Goal: Task Accomplishment & Management: Manage account settings

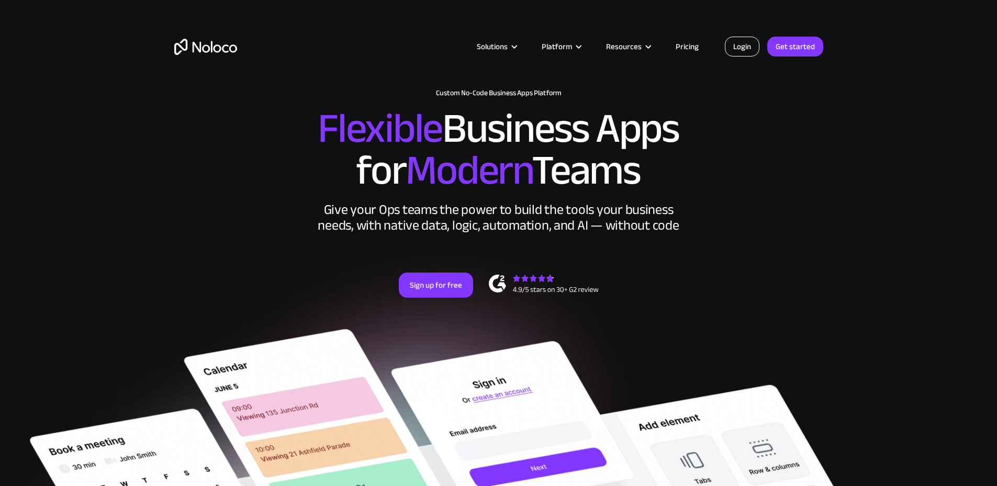
click at [741, 48] on link "Login" at bounding box center [742, 47] width 35 height 20
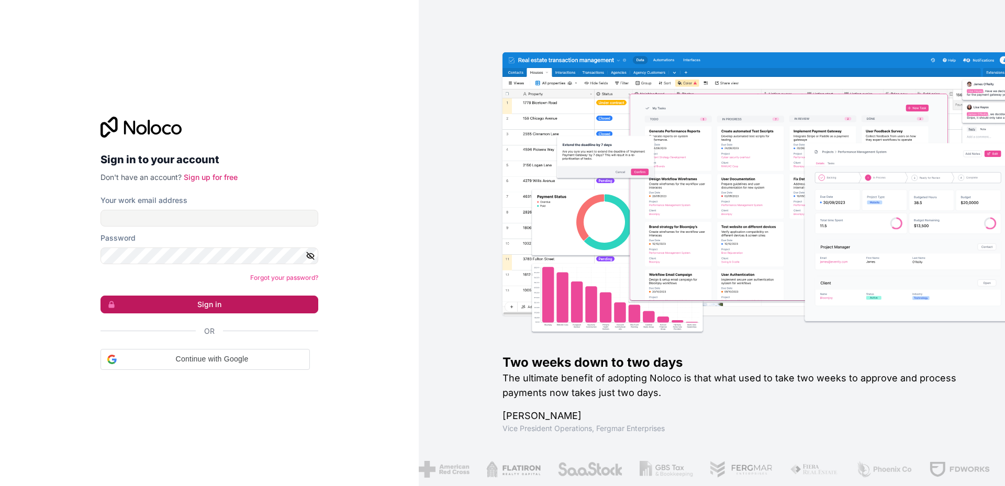
click at [171, 306] on button "Sign in" at bounding box center [209, 305] width 218 height 18
click at [179, 225] on input "Your work email address" at bounding box center [209, 218] width 218 height 17
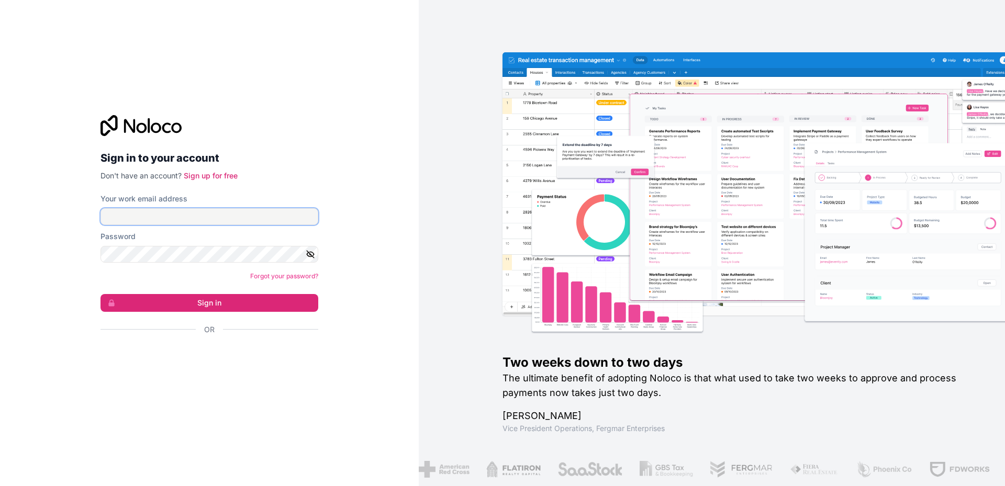
click at [179, 225] on input "Your work email address" at bounding box center [209, 216] width 218 height 17
type input "nigodif156@blaxion.com"
click at [100, 294] on button "Sign in" at bounding box center [209, 303] width 218 height 18
click at [276, 315] on form "Your work email address nigodif156@blaxion.com Password Forgot your password? S…" at bounding box center [209, 283] width 218 height 178
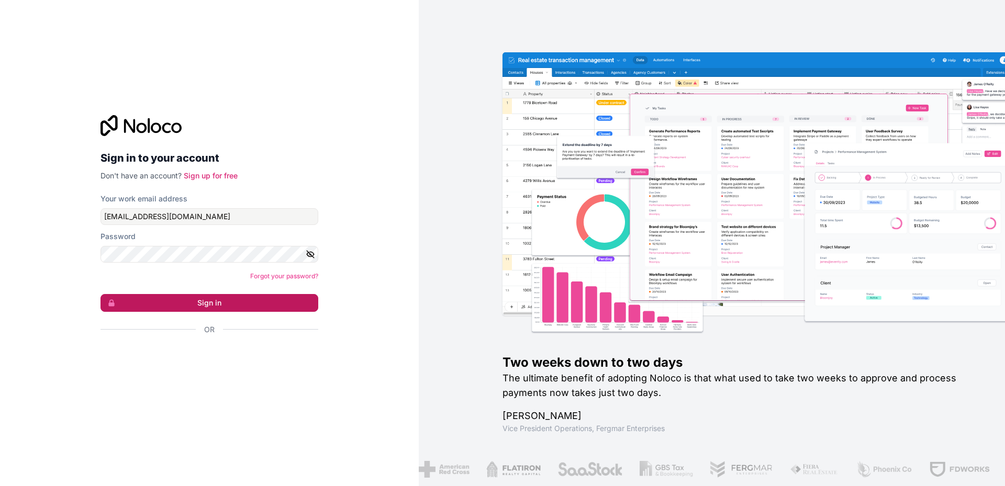
click at [276, 310] on button "Sign in" at bounding box center [209, 303] width 218 height 18
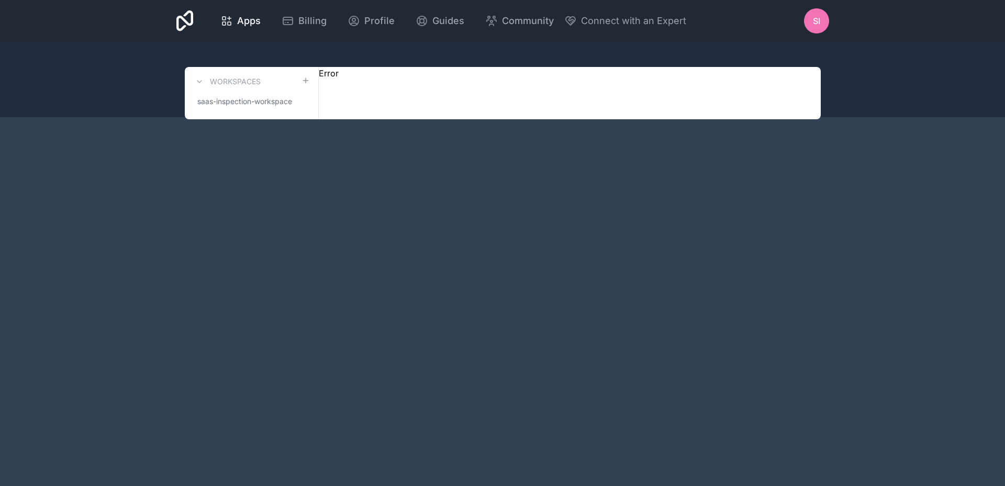
click at [184, 17] on icon at bounding box center [184, 20] width 17 height 21
click at [224, 17] on icon at bounding box center [223, 18] width 3 height 3
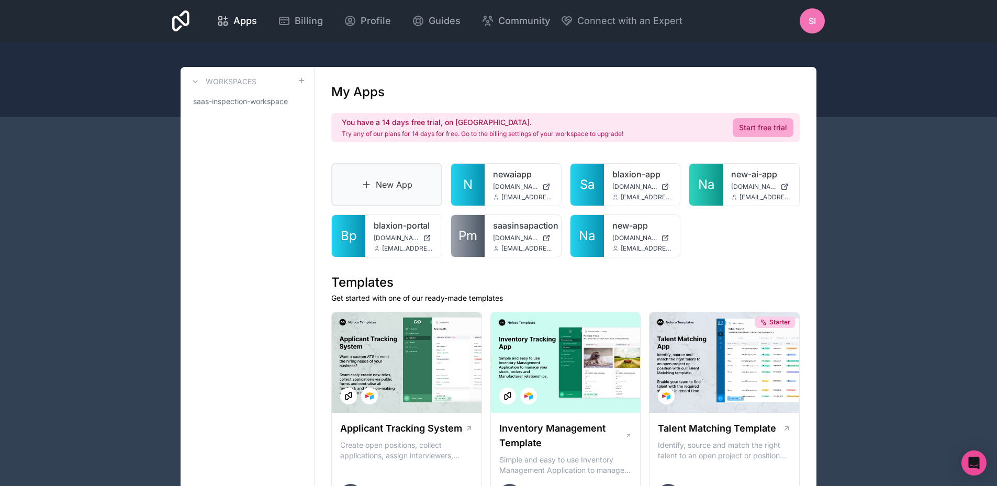
click at [398, 198] on link "New App" at bounding box center [386, 184] width 111 height 43
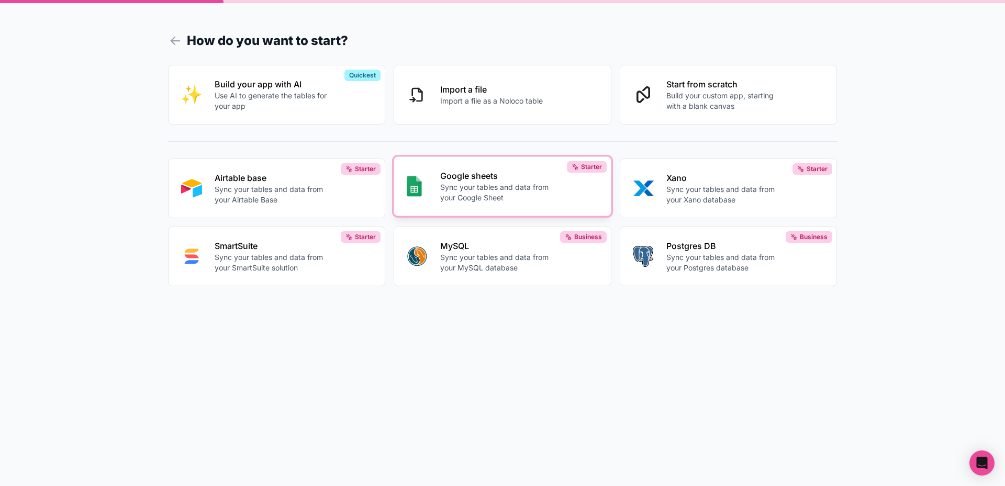
click at [450, 196] on p "Sync your tables and data from your Google Sheet" at bounding box center [498, 192] width 116 height 21
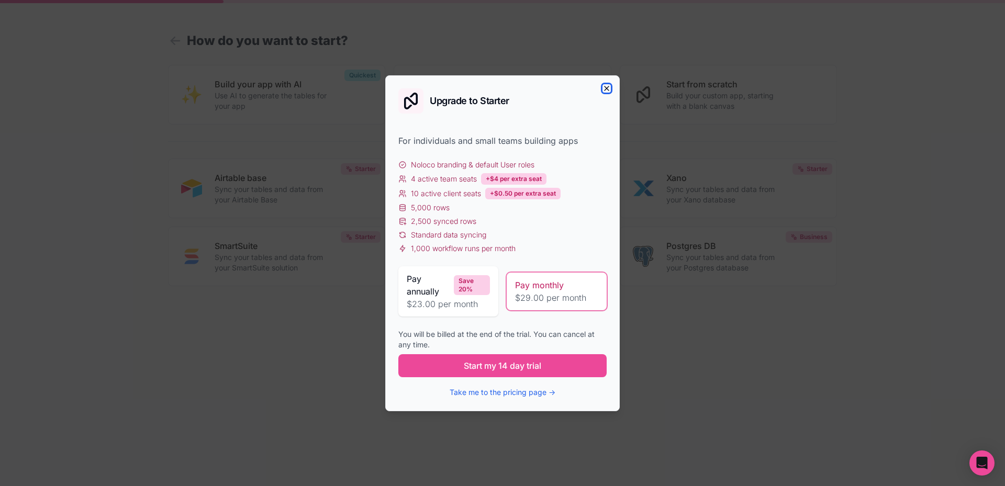
click at [606, 85] on icon "button" at bounding box center [606, 88] width 8 height 8
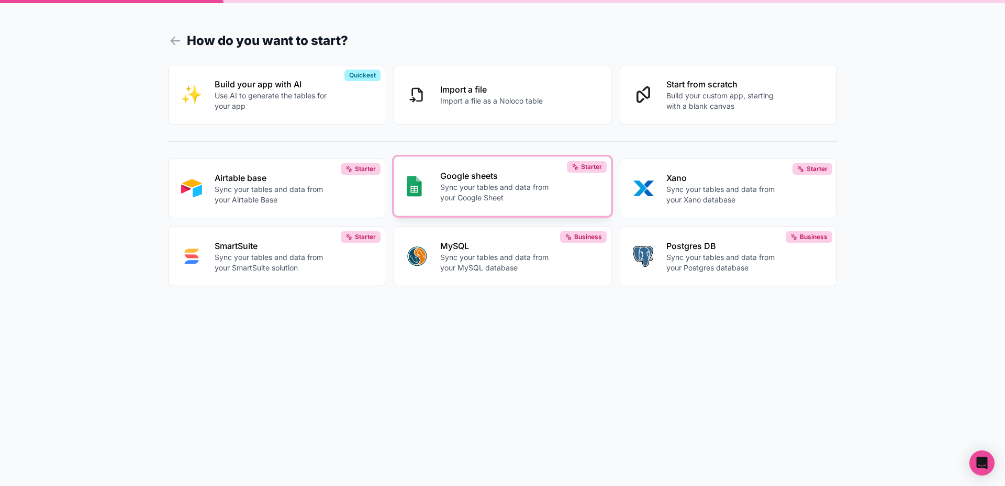
click at [489, 192] on p "Sync your tables and data from your Google Sheet" at bounding box center [498, 192] width 116 height 21
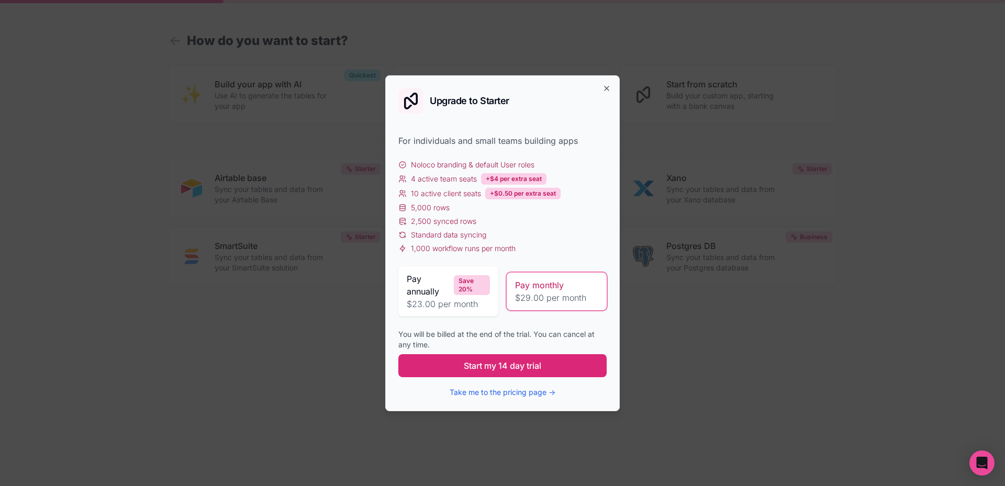
click at [509, 370] on span "Start my 14 day trial" at bounding box center [502, 366] width 77 height 13
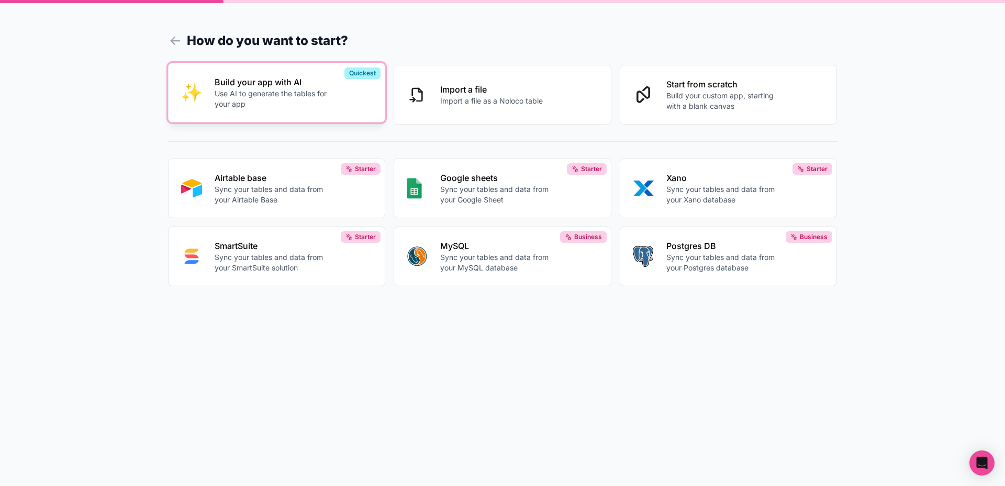
click at [262, 104] on p "Use AI to generate the tables for your app" at bounding box center [273, 98] width 116 height 21
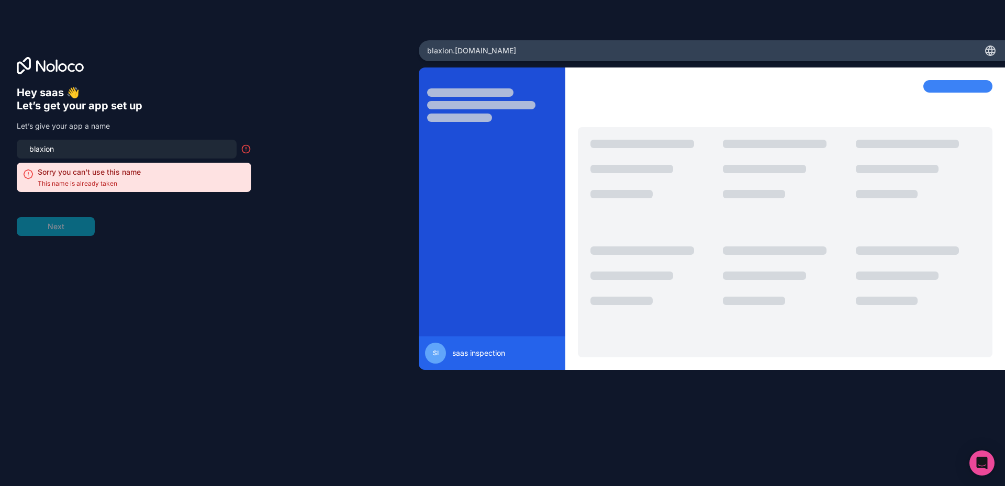
drag, startPoint x: 73, startPoint y: 149, endPoint x: 0, endPoint y: 151, distance: 72.8
click at [0, 151] on div "Hey [PERSON_NAME] 👋 Let’s get your app set up Let’s give your app a name blaxio…" at bounding box center [209, 242] width 419 height 405
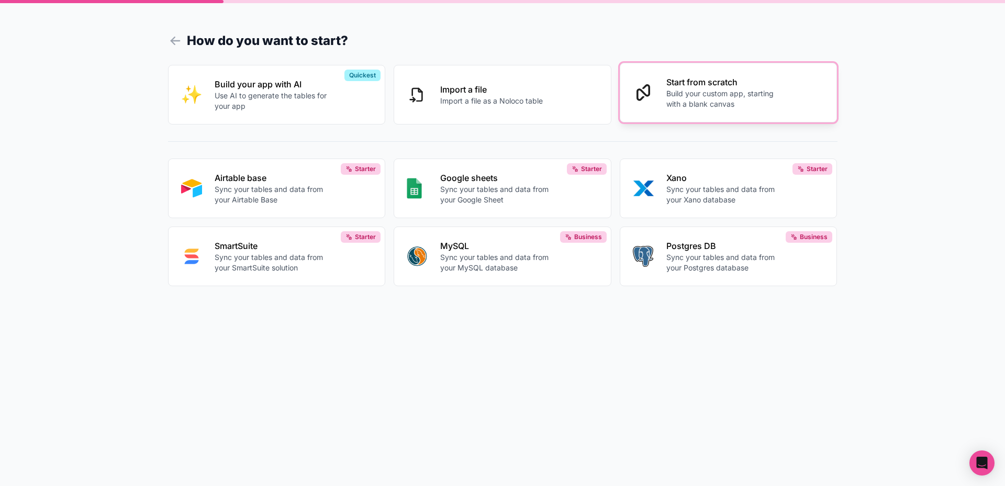
click at [714, 97] on p "Build your custom app, starting with a blank canvas" at bounding box center [724, 98] width 116 height 21
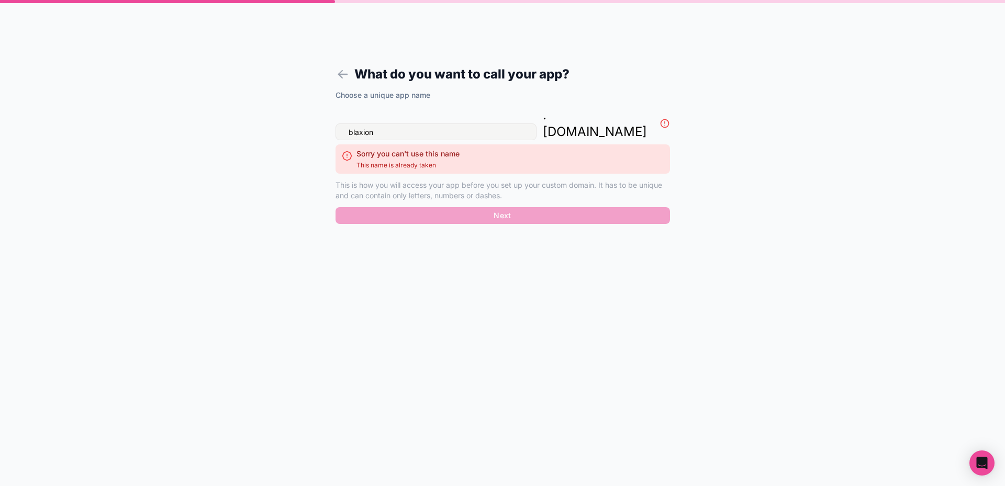
drag, startPoint x: 431, startPoint y: 116, endPoint x: 274, endPoint y: 118, distance: 157.6
click at [274, 118] on div "What do you want to call your app? Choose a unique app name blaxion . noloco.co…" at bounding box center [502, 243] width 1005 height 486
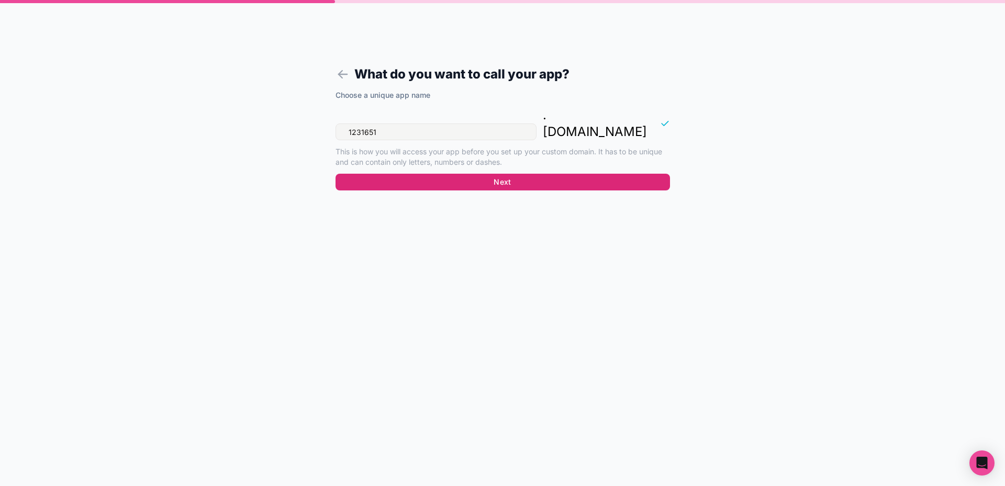
type input "1231651"
click at [521, 174] on button "Next" at bounding box center [503, 182] width 334 height 17
click at [535, 174] on button "Next" at bounding box center [503, 182] width 334 height 17
click at [526, 174] on button "Next" at bounding box center [503, 182] width 334 height 17
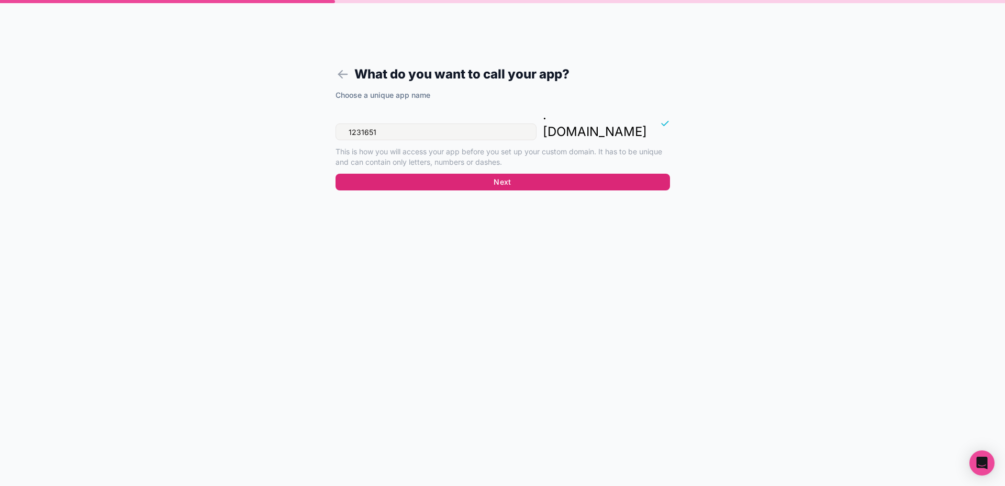
click at [526, 174] on button "Next" at bounding box center [503, 182] width 334 height 17
click at [426, 96] on label "Choose a unique app name" at bounding box center [383, 95] width 95 height 10
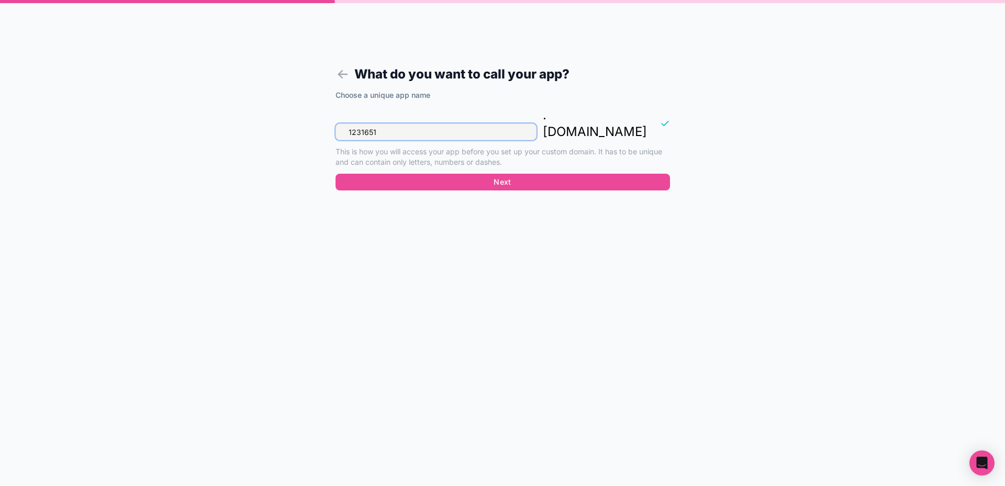
click at [418, 124] on input "1231651" at bounding box center [436, 132] width 201 height 17
click at [442, 175] on div "Choose a unique app name 1231651 . noloco.co This is how you will access your a…" at bounding box center [503, 143] width 334 height 107
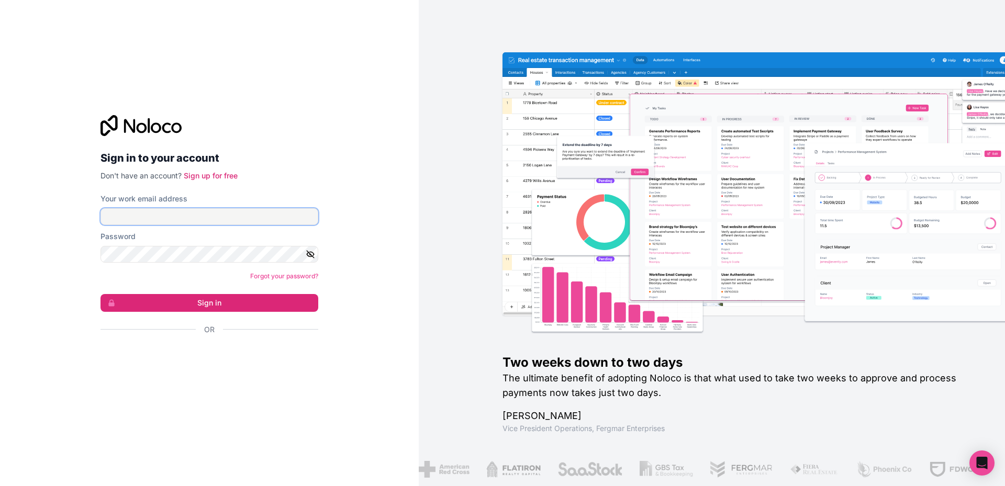
click at [237, 217] on input "Your work email address" at bounding box center [209, 216] width 218 height 17
type input "[EMAIL_ADDRESS][DOMAIN_NAME]"
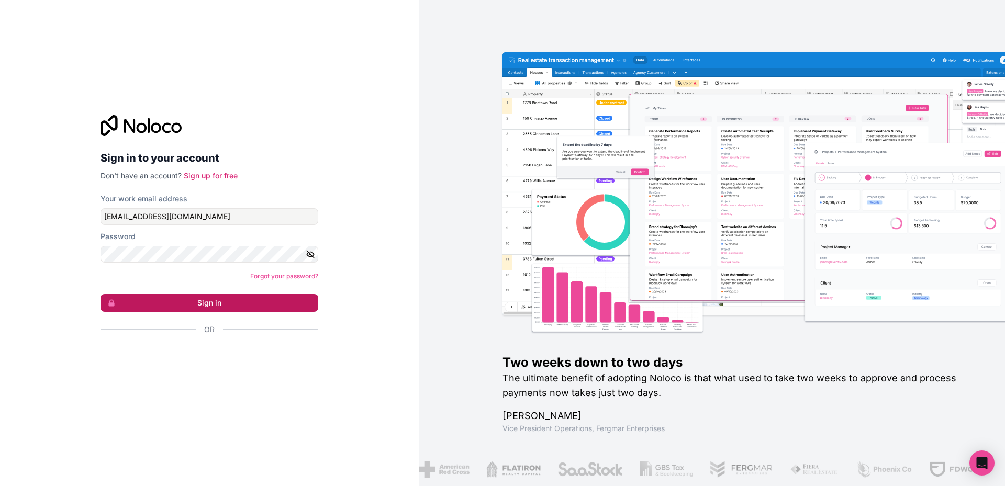
drag, startPoint x: 275, startPoint y: 322, endPoint x: 277, endPoint y: 305, distance: 16.9
click at [275, 321] on form "Your work email address [EMAIL_ADDRESS][DOMAIN_NAME] Password Forgot your passw…" at bounding box center [209, 283] width 218 height 178
click at [277, 305] on button "Sign in" at bounding box center [209, 303] width 218 height 18
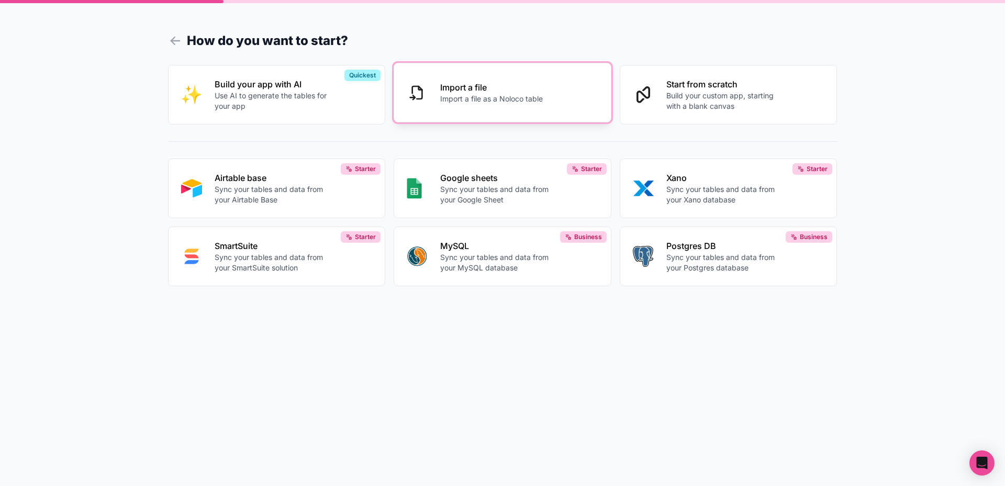
click at [509, 104] on button "Import a file Import a file as a Noloco table" at bounding box center [503, 93] width 218 height 60
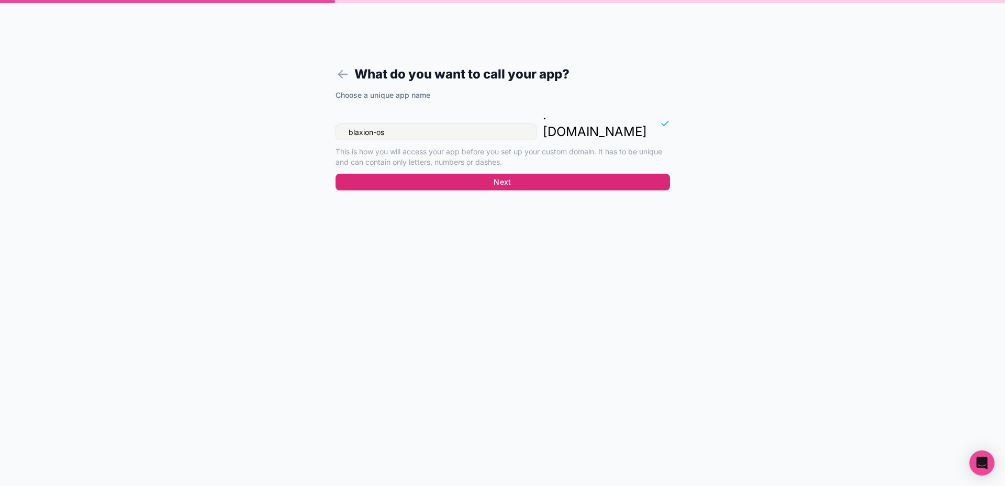
click at [462, 174] on button "Next" at bounding box center [503, 182] width 334 height 17
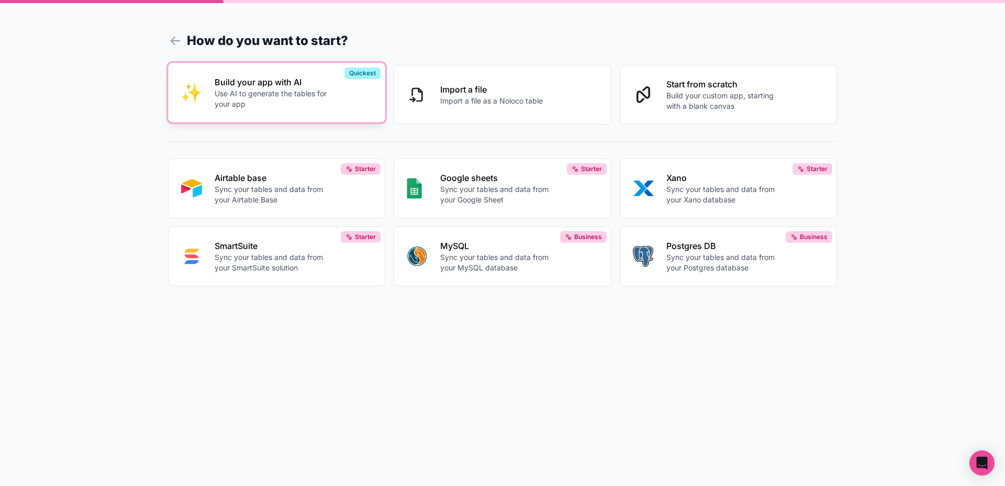
click at [300, 96] on p "Use AI to generate the tables for your app" at bounding box center [273, 98] width 116 height 21
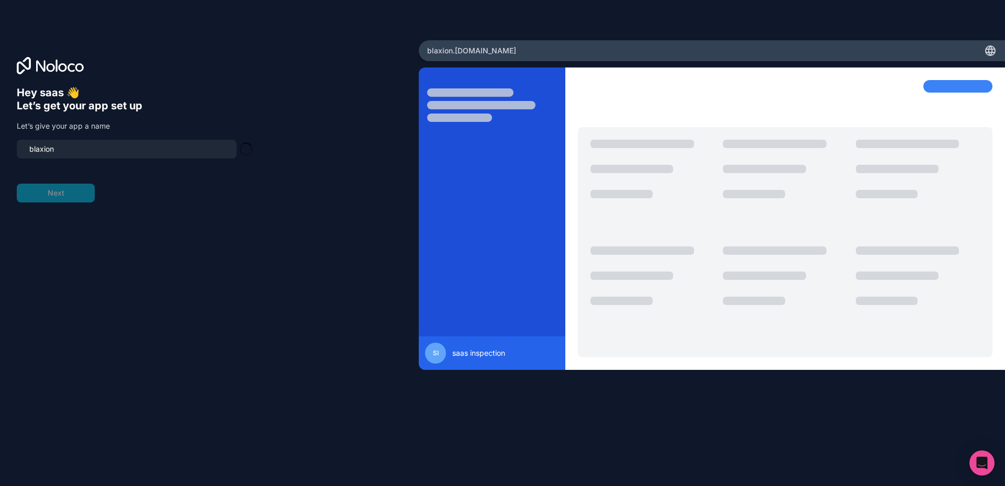
drag, startPoint x: 108, startPoint y: 154, endPoint x: 28, endPoint y: 153, distance: 79.6
click at [28, 153] on input "blaxion" at bounding box center [126, 149] width 207 height 15
click at [135, 152] on input "blaxion-os" at bounding box center [126, 149] width 207 height 15
type input "blaxion12345"
click at [30, 198] on button "Next" at bounding box center [56, 193] width 78 height 19
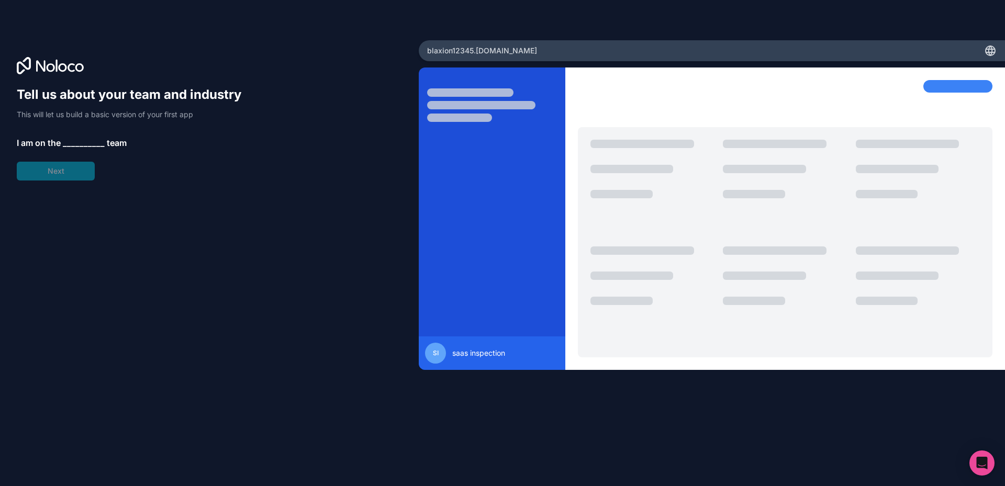
click at [79, 141] on span "__________" at bounding box center [84, 143] width 42 height 13
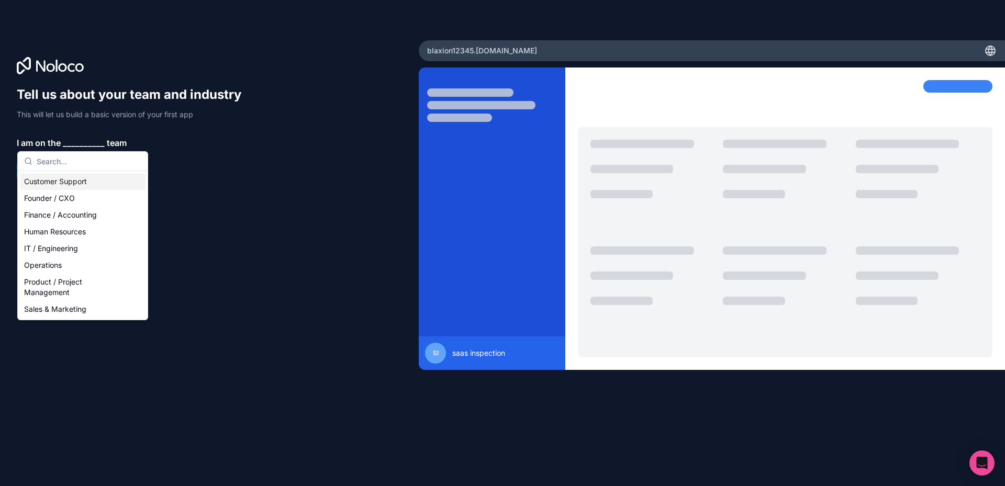
click at [79, 186] on div "Customer Support" at bounding box center [83, 181] width 126 height 17
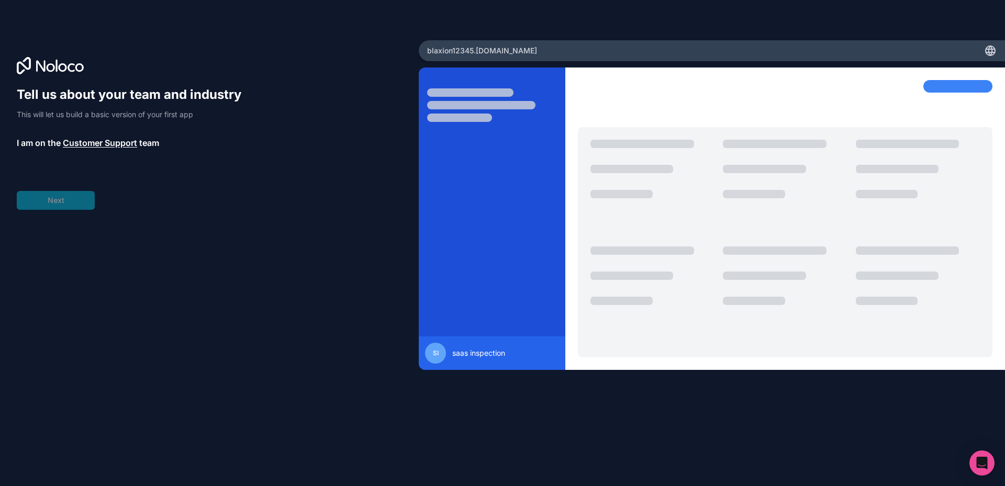
click at [70, 172] on span "__________" at bounding box center [87, 172] width 42 height 13
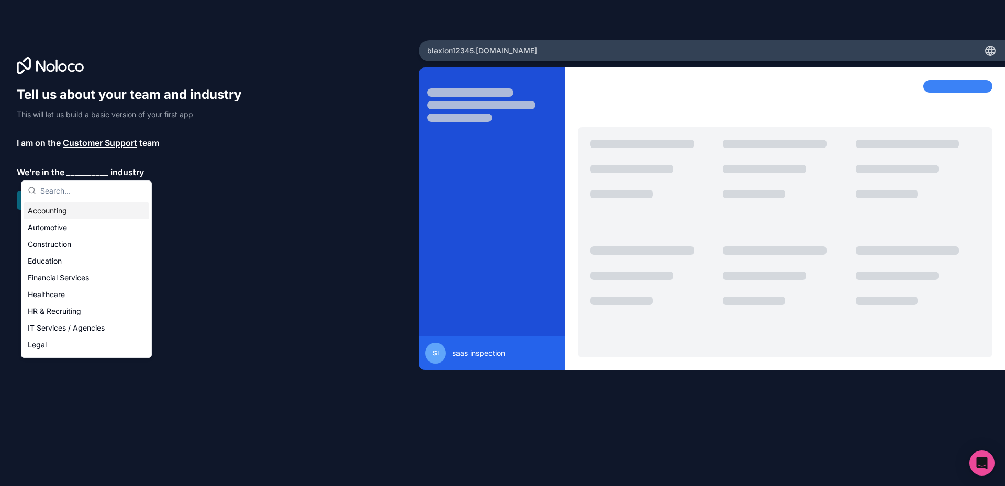
click at [81, 215] on div "Accounting" at bounding box center [87, 211] width 126 height 17
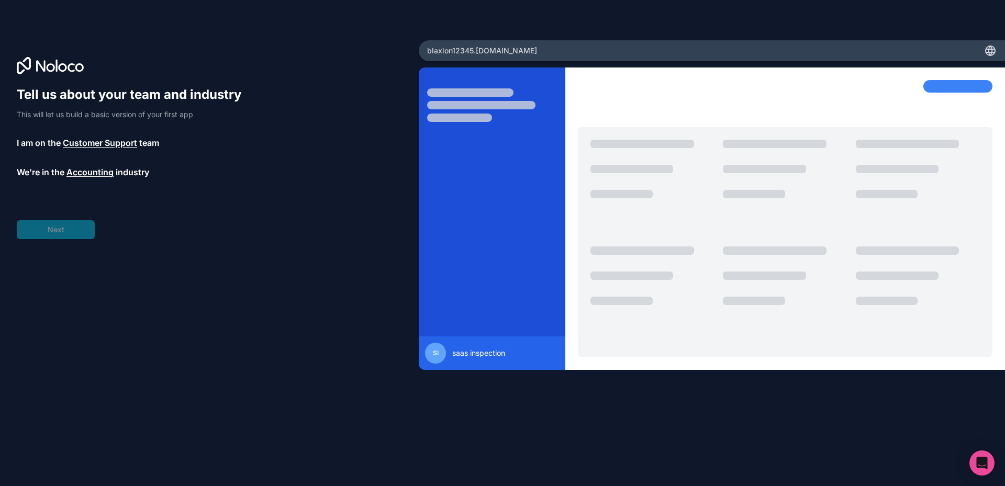
click at [66, 200] on span "__________" at bounding box center [78, 201] width 42 height 13
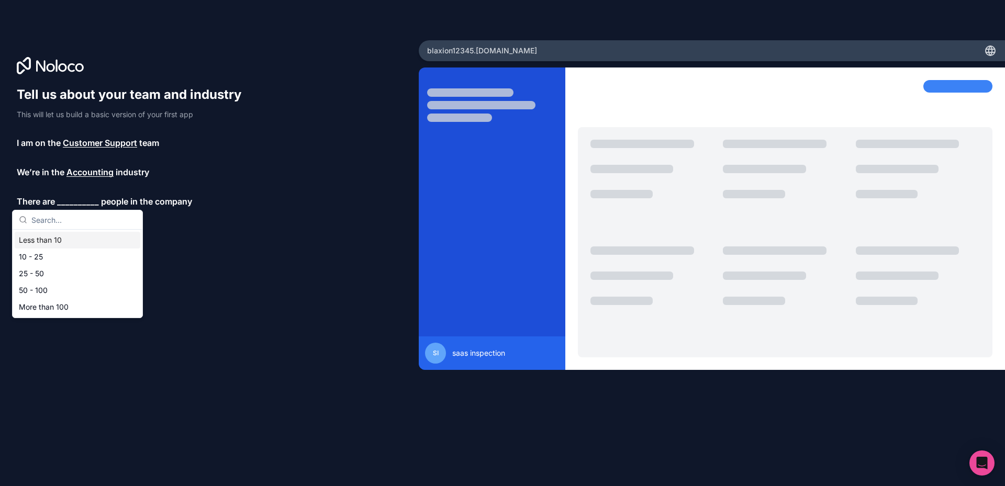
click at [48, 258] on div "10 - 25" at bounding box center [78, 257] width 126 height 17
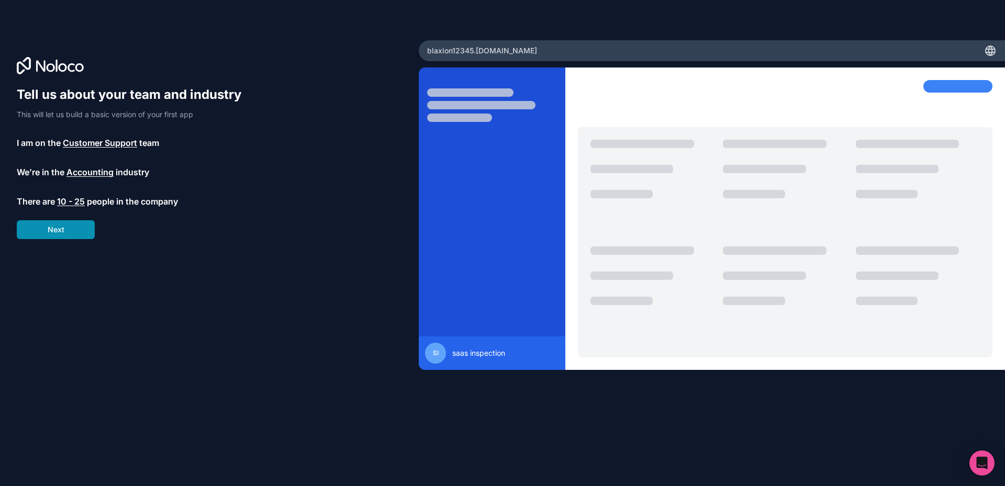
click at [50, 236] on button "Next" at bounding box center [56, 229] width 78 height 19
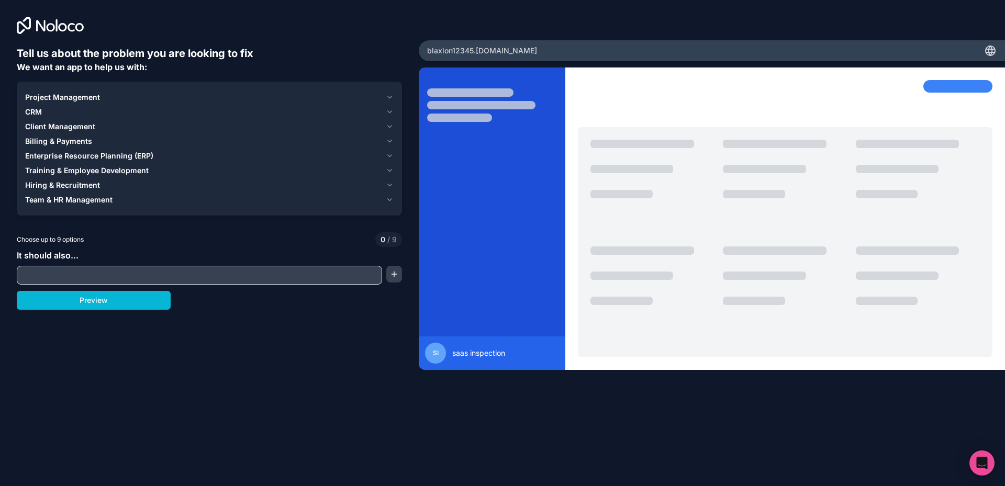
click at [164, 267] on div at bounding box center [199, 275] width 365 height 19
click at [164, 275] on input "text" at bounding box center [199, 275] width 360 height 15
click at [79, 137] on span "Billing & Payments" at bounding box center [58, 141] width 67 height 10
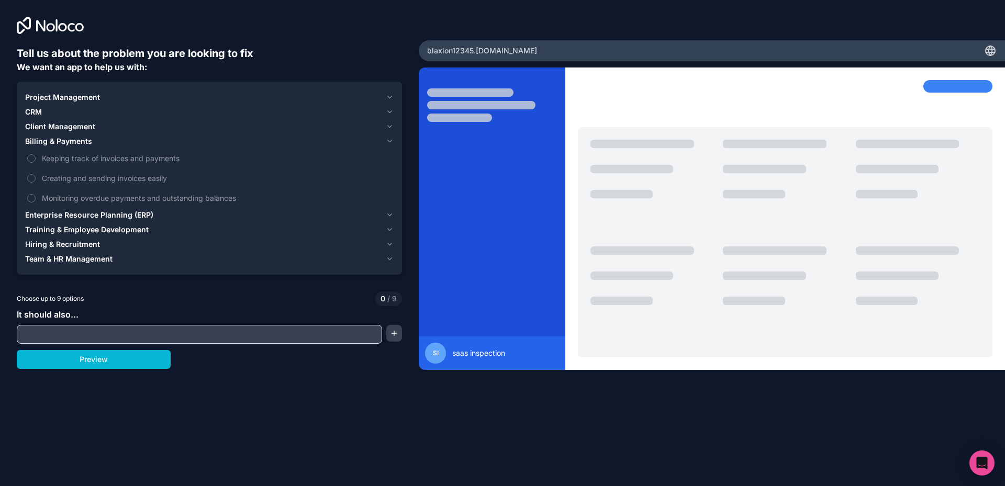
click at [52, 96] on span "Project Management" at bounding box center [62, 97] width 75 height 10
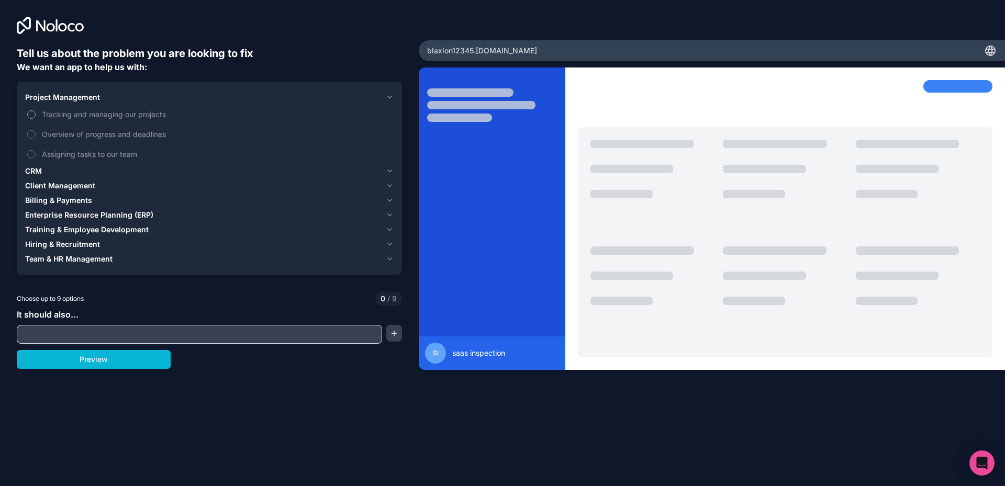
click at [39, 113] on label "Tracking and managing our projects" at bounding box center [209, 114] width 368 height 19
click at [36, 113] on button "Tracking and managing our projects" at bounding box center [31, 114] width 8 height 8
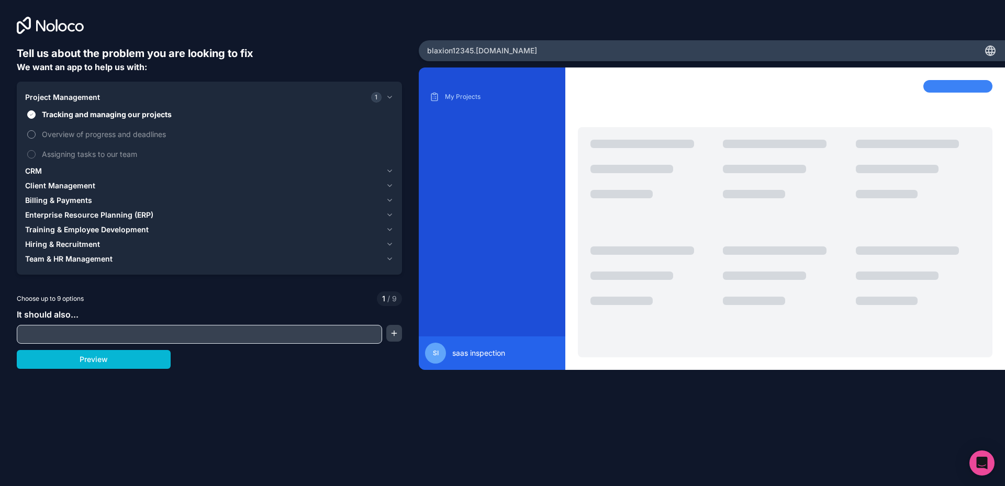
click at [36, 133] on label "Overview of progress and deadlines" at bounding box center [209, 134] width 368 height 19
click at [36, 133] on button "Overview of progress and deadlines" at bounding box center [31, 134] width 8 height 8
click at [36, 154] on label "Assigning tasks to our team" at bounding box center [209, 153] width 368 height 19
click at [36, 154] on button "Assigning tasks to our team" at bounding box center [31, 154] width 8 height 8
click at [36, 169] on span "CRM" at bounding box center [33, 171] width 17 height 10
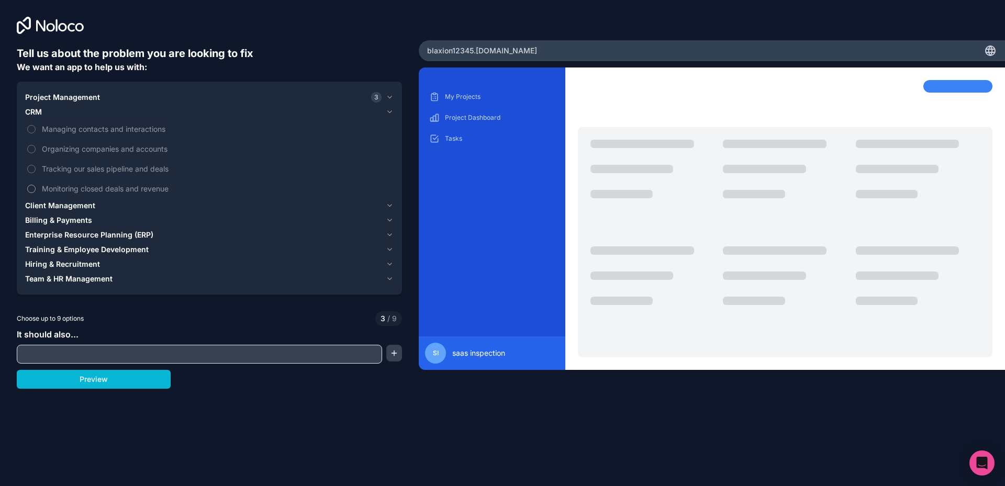
click at [37, 187] on label "Monitoring closed deals and revenue" at bounding box center [209, 188] width 368 height 19
click at [36, 187] on button "Monitoring closed deals and revenue" at bounding box center [31, 189] width 8 height 8
click at [31, 172] on button "Tracking our sales pipeline and deals" at bounding box center [31, 169] width 8 height 8
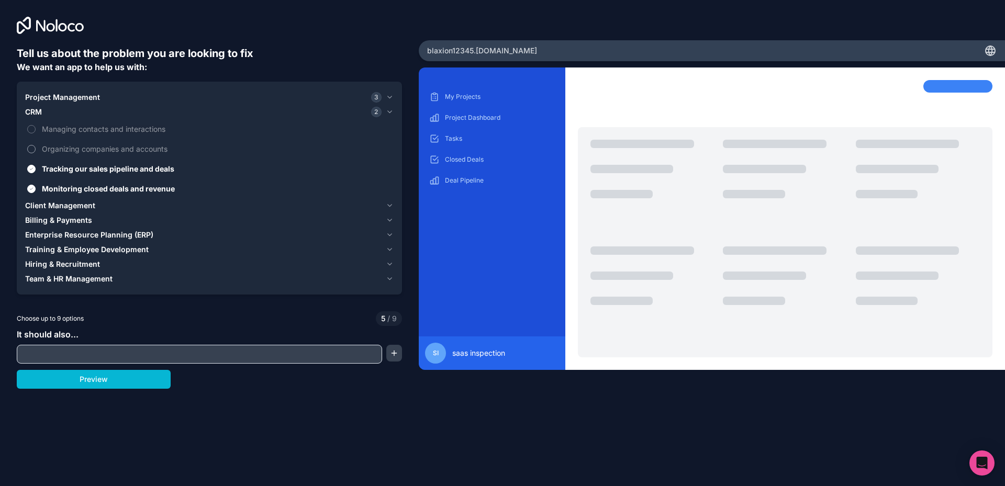
click at [29, 149] on button "Organizing companies and accounts" at bounding box center [31, 149] width 8 height 8
click at [31, 131] on button "Managing contacts and interactions" at bounding box center [31, 129] width 8 height 8
click at [39, 205] on span "Client Management" at bounding box center [60, 205] width 70 height 10
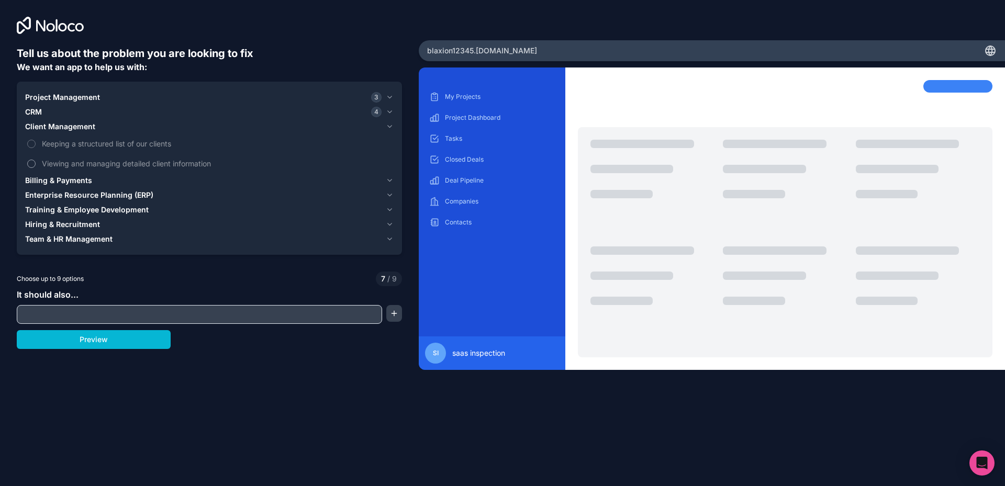
click at [36, 162] on label "Viewing and managing detailed client information" at bounding box center [209, 163] width 368 height 19
click at [36, 162] on button "Viewing and managing detailed client information" at bounding box center [31, 164] width 8 height 8
click at [31, 143] on button "Keeping a structured list of our clients" at bounding box center [31, 144] width 8 height 8
click at [37, 186] on button "Billing & Payments" at bounding box center [209, 180] width 368 height 15
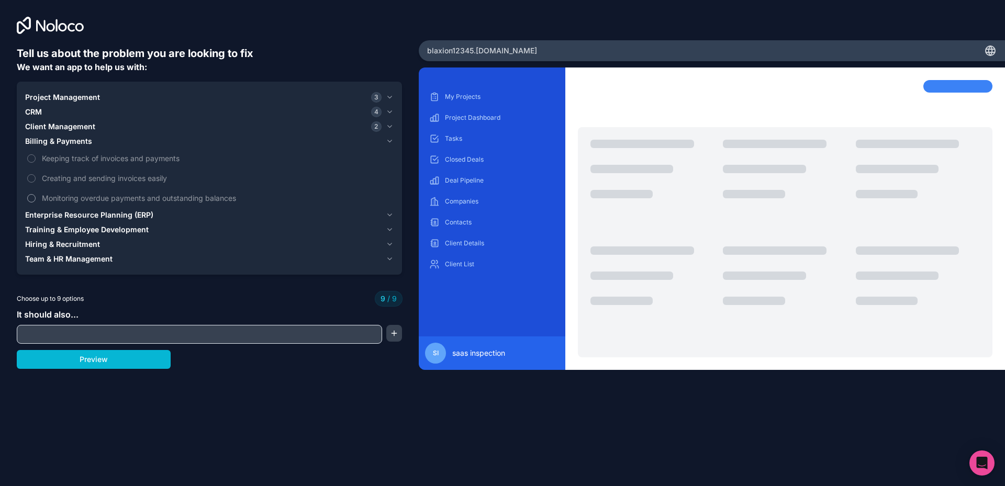
click at [36, 200] on label "Monitoring overdue payments and outstanding balances" at bounding box center [209, 197] width 368 height 19
click at [101, 337] on input "text" at bounding box center [199, 334] width 360 height 15
click at [101, 361] on button "Preview" at bounding box center [94, 359] width 154 height 19
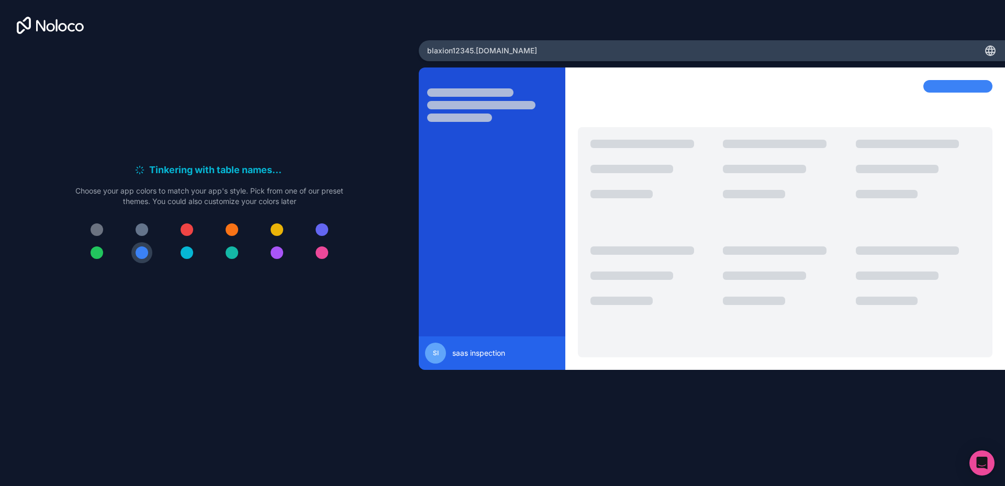
click at [188, 254] on div at bounding box center [187, 253] width 13 height 13
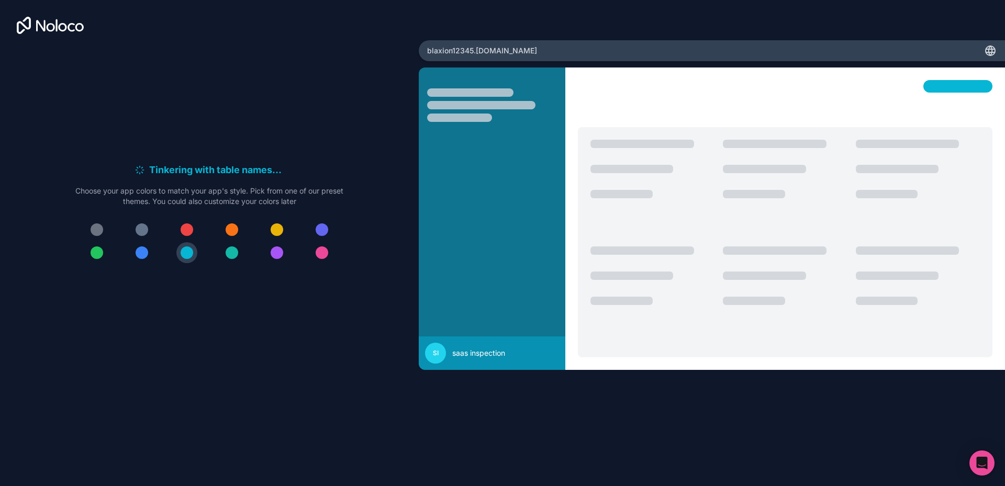
click at [188, 232] on div at bounding box center [187, 230] width 13 height 13
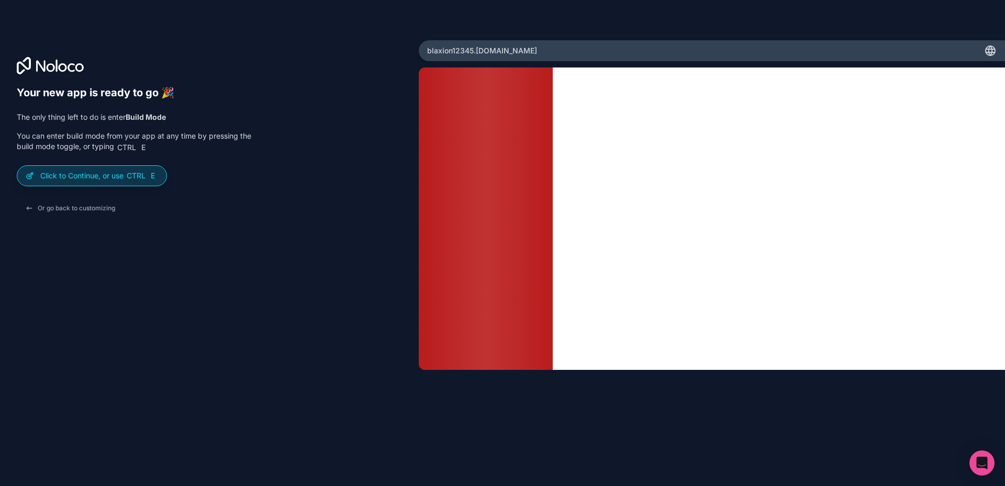
click at [108, 170] on div "Click to Continue, or use Ctrl E" at bounding box center [91, 176] width 149 height 20
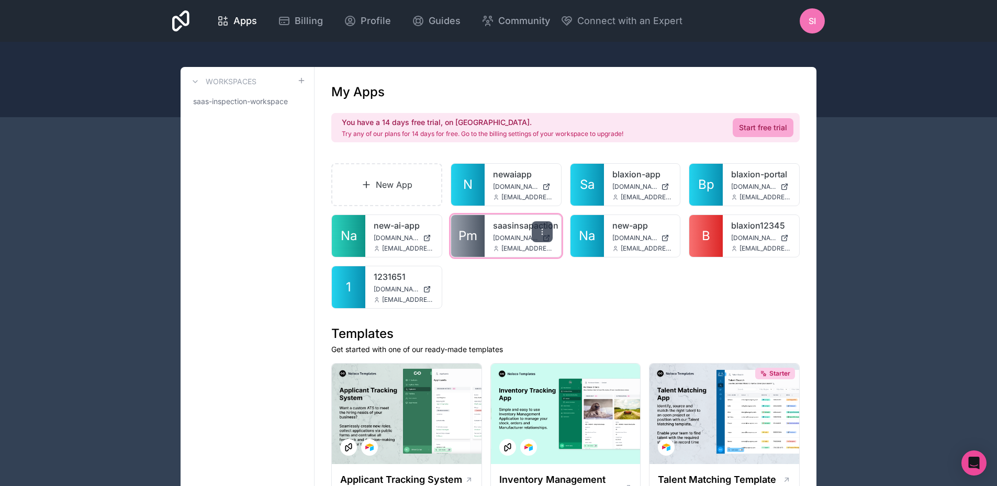
click at [543, 231] on icon at bounding box center [542, 232] width 8 height 8
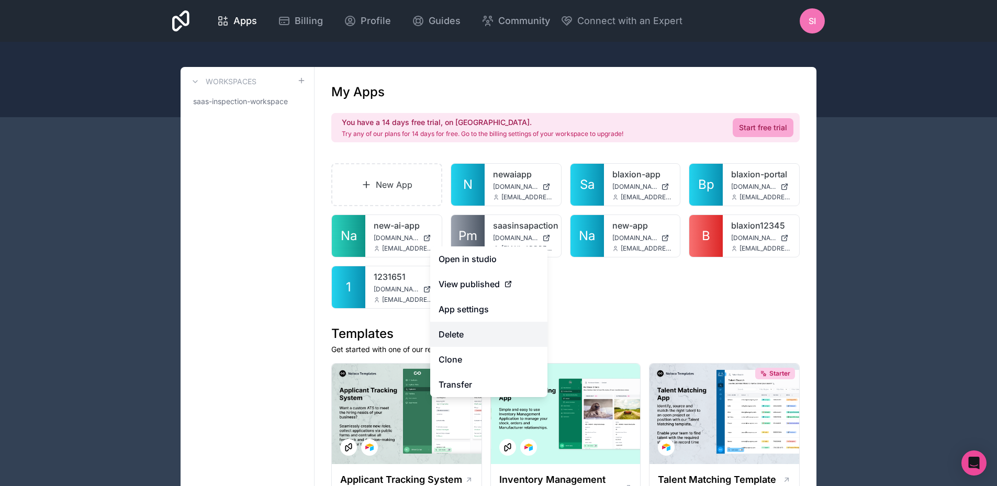
click at [466, 337] on button "Delete" at bounding box center [488, 334] width 117 height 25
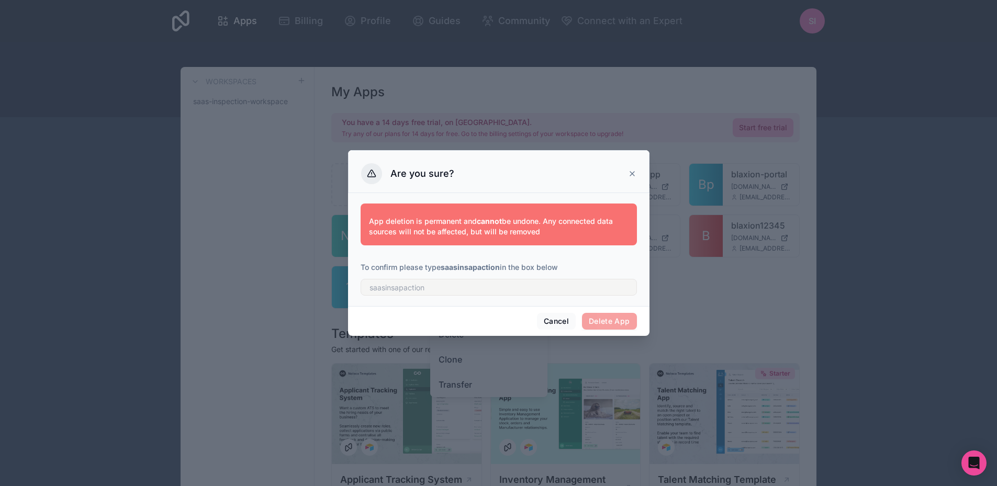
click at [450, 267] on strong "saasinsapaction" at bounding box center [470, 267] width 59 height 9
copy p "saasinsapaction"
click at [452, 288] on input "text" at bounding box center [499, 287] width 276 height 17
paste input "saasinsapaction"
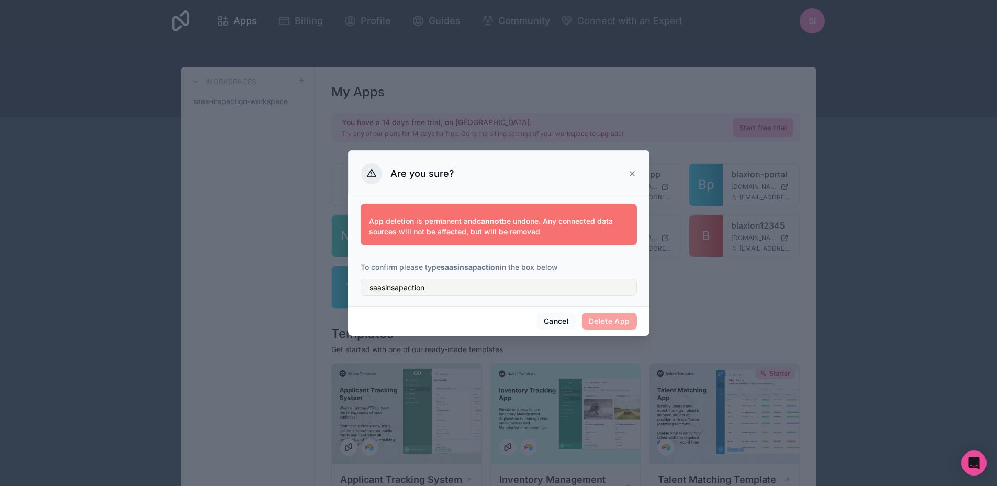
click at [601, 319] on span "Delete App" at bounding box center [609, 321] width 55 height 17
drag, startPoint x: 371, startPoint y: 289, endPoint x: 352, endPoint y: 290, distance: 18.3
click at [355, 290] on div "App deletion is permanent and cannot be undone. Any connected data sources will…" at bounding box center [498, 249] width 301 height 113
click at [463, 288] on input "saasinsapaction" at bounding box center [499, 287] width 276 height 17
click at [607, 325] on span "Delete App" at bounding box center [609, 321] width 55 height 17
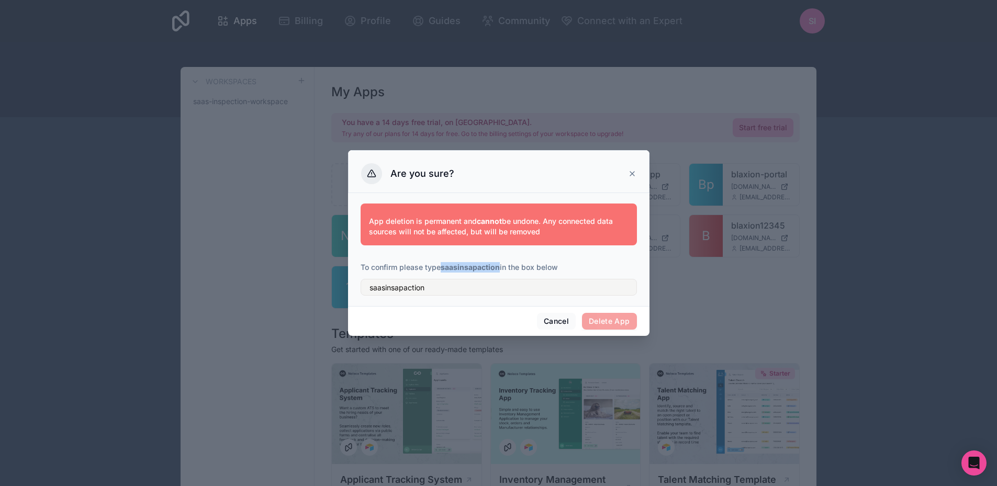
drag, startPoint x: 443, startPoint y: 266, endPoint x: 499, endPoint y: 267, distance: 56.0
click at [499, 267] on strong "saasinsapaction" at bounding box center [470, 267] width 59 height 9
copy strong "saasinsapaction"
drag, startPoint x: 433, startPoint y: 291, endPoint x: 296, endPoint y: 288, distance: 137.2
click at [296, 288] on div "Are you sure? App deletion is permanent and cannot be undone. Any connected dat…" at bounding box center [498, 243] width 997 height 486
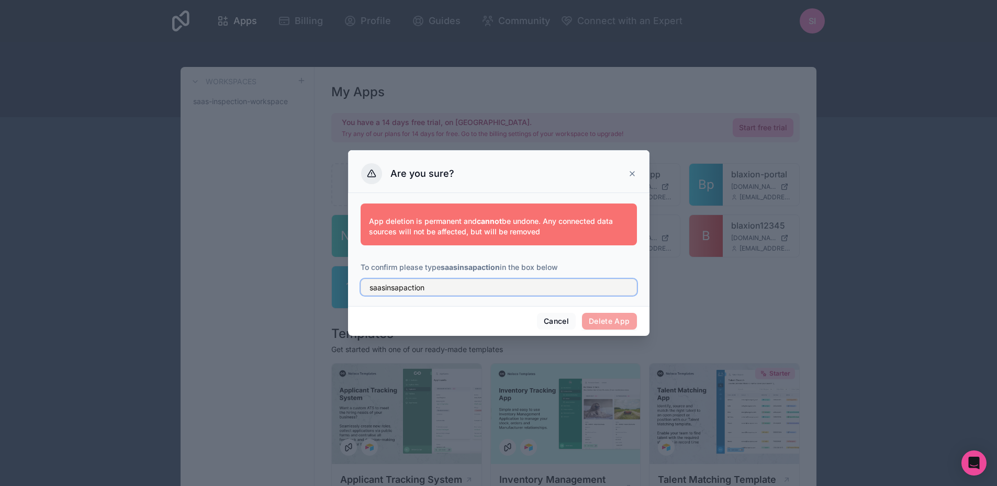
paste input "text"
type input "saasinsapaction"
click at [597, 323] on button "Delete App" at bounding box center [609, 321] width 55 height 17
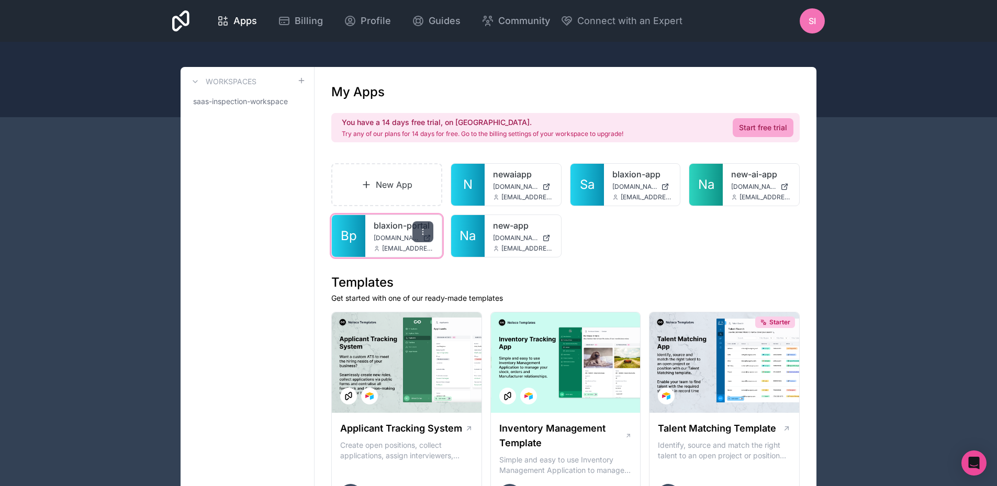
click at [417, 229] on div at bounding box center [422, 231] width 21 height 21
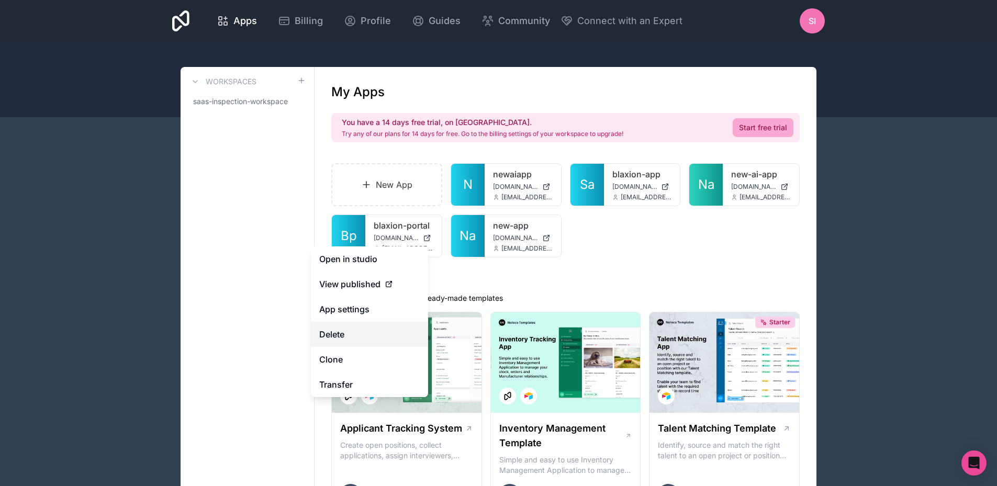
click at [366, 334] on button "Delete" at bounding box center [369, 334] width 117 height 25
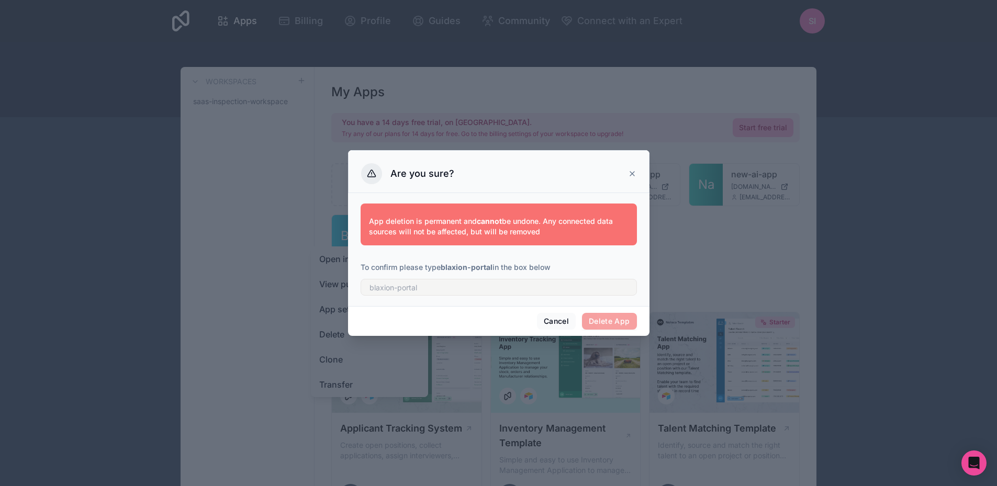
click at [448, 265] on strong "blaxion-portal" at bounding box center [467, 267] width 52 height 9
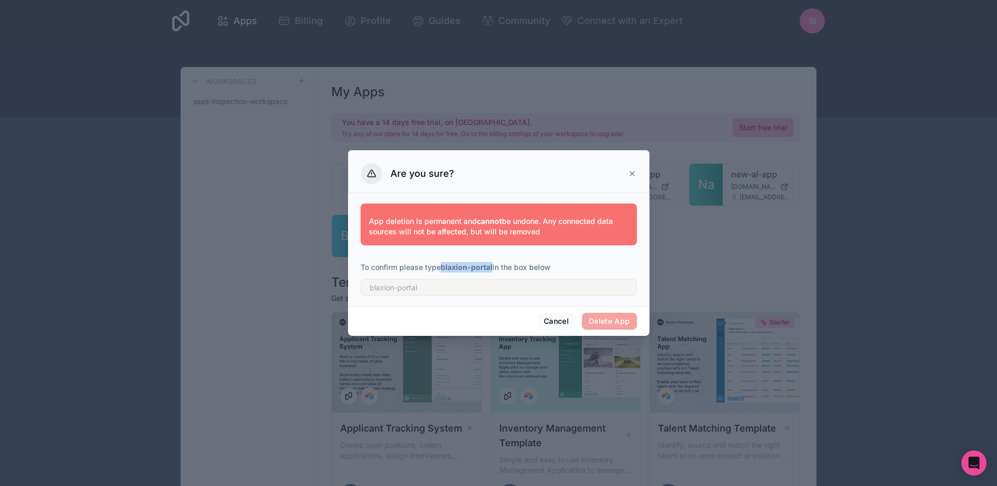
drag, startPoint x: 448, startPoint y: 265, endPoint x: 477, endPoint y: 266, distance: 29.8
click at [477, 266] on strong "blaxion-portal" at bounding box center [467, 267] width 52 height 9
copy strong "blaxion-portal"
click at [460, 286] on input "text" at bounding box center [499, 287] width 276 height 17
paste input "blaxion-portal"
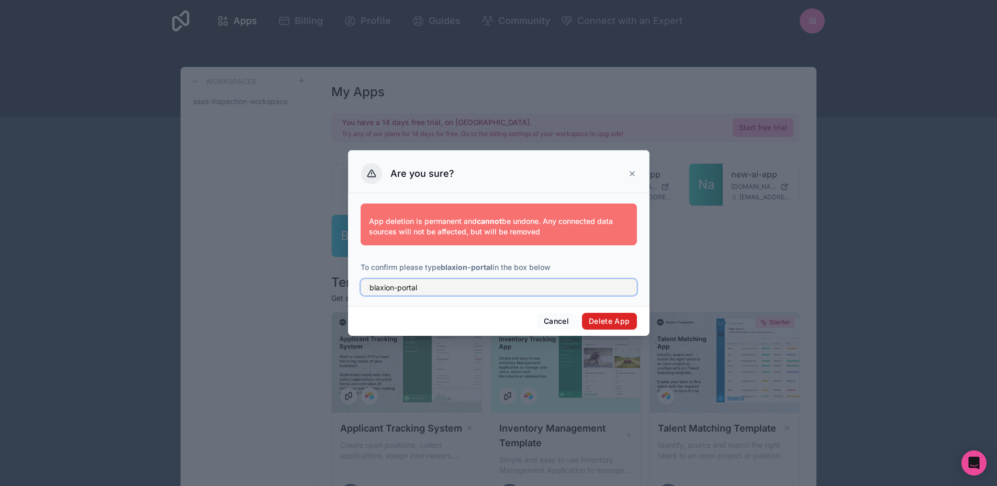
type input "blaxion-portal"
click at [608, 325] on button "Delete App" at bounding box center [609, 321] width 55 height 17
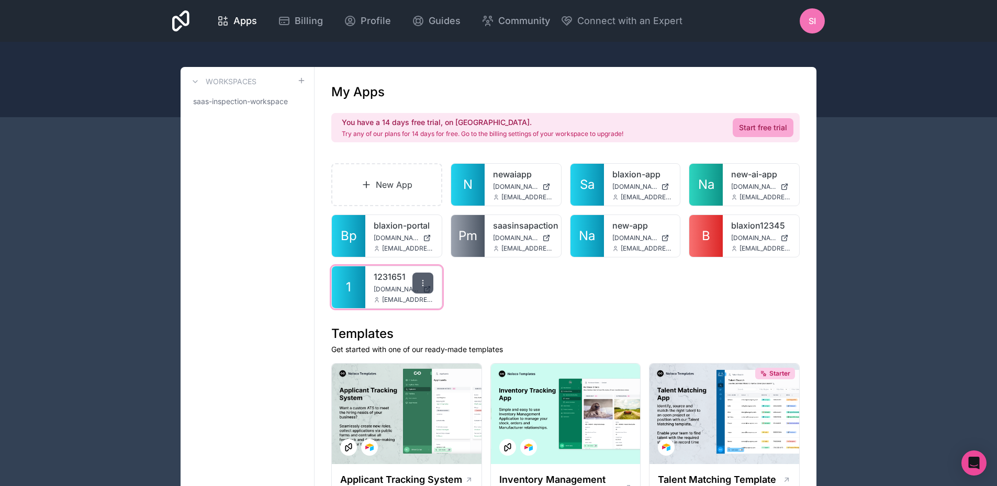
click at [422, 284] on icon at bounding box center [423, 283] width 8 height 8
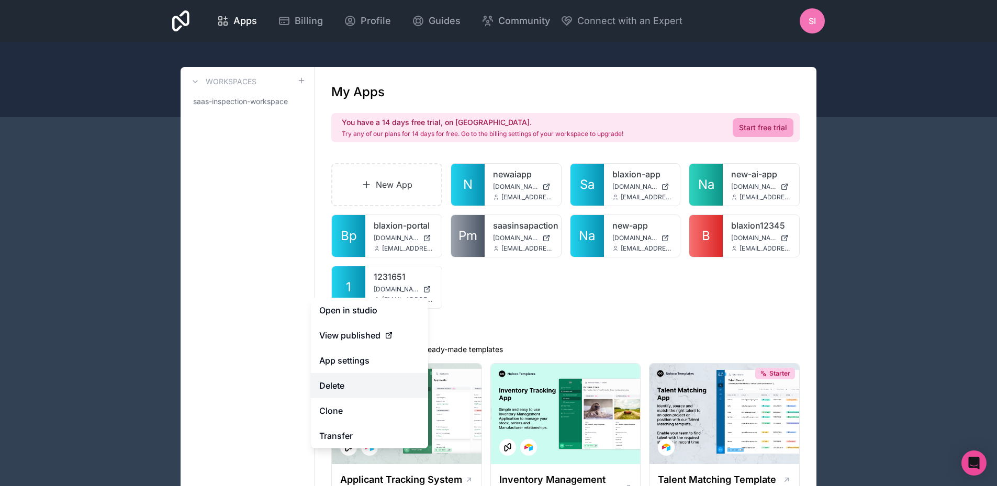
click at [342, 382] on button "Delete" at bounding box center [369, 385] width 117 height 25
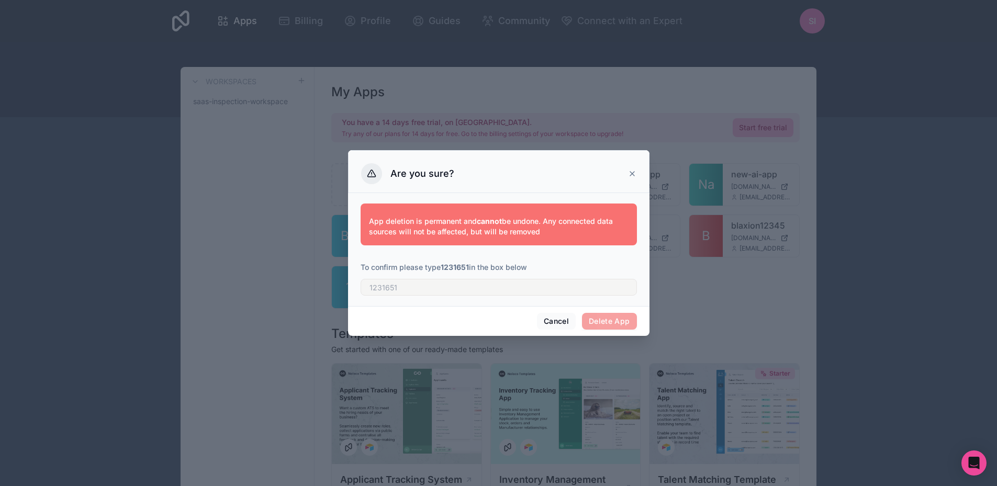
click at [588, 322] on span "Delete App" at bounding box center [609, 321] width 55 height 17
click at [540, 224] on p "App deletion is permanent and cannot be undone. Any connected data sources will…" at bounding box center [499, 226] width 260 height 21
click at [478, 286] on input "text" at bounding box center [499, 287] width 276 height 17
drag, startPoint x: 443, startPoint y: 266, endPoint x: 472, endPoint y: 266, distance: 28.8
click at [472, 266] on p "To confirm please type 1231651 in the box below" at bounding box center [499, 267] width 276 height 10
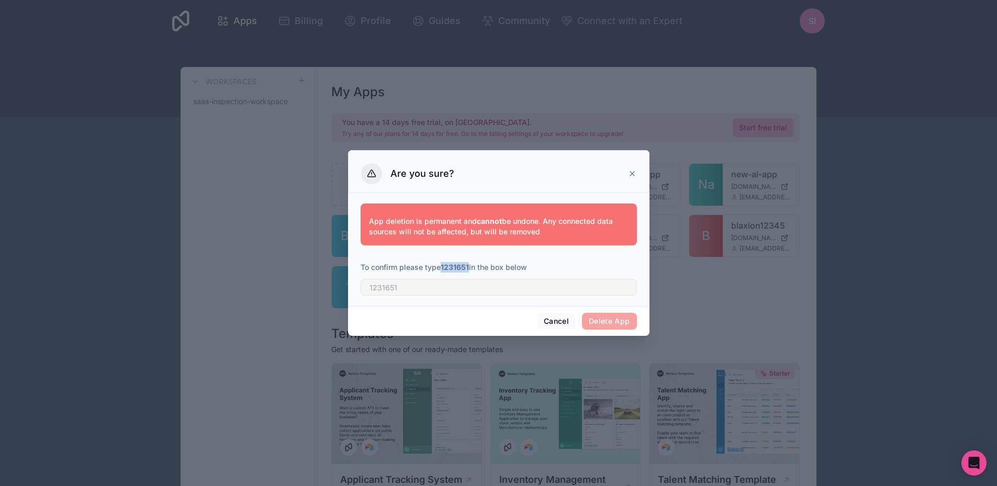
copy strong "1231651"
click at [448, 294] on input "text" at bounding box center [499, 287] width 276 height 17
paste input "1231651"
type input "1231651"
click at [594, 315] on button "Delete App" at bounding box center [609, 321] width 55 height 17
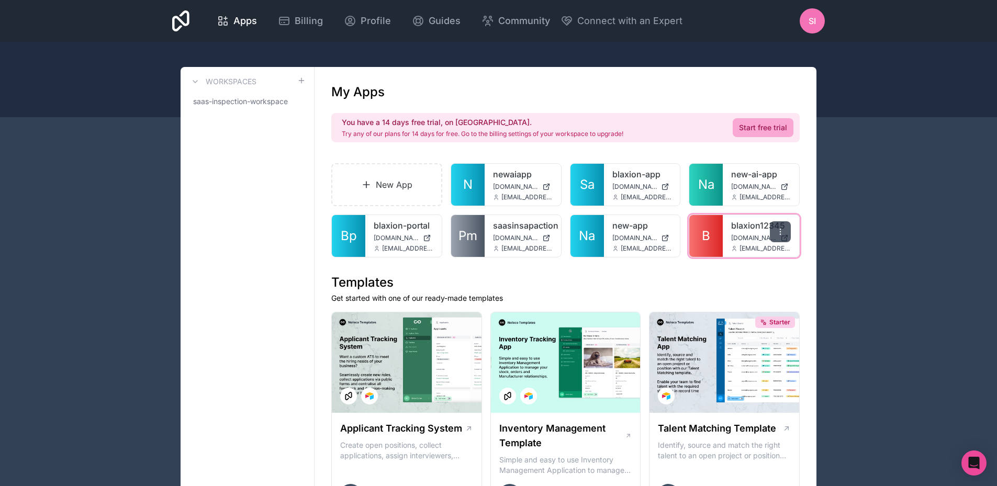
click at [781, 236] on div at bounding box center [780, 231] width 21 height 21
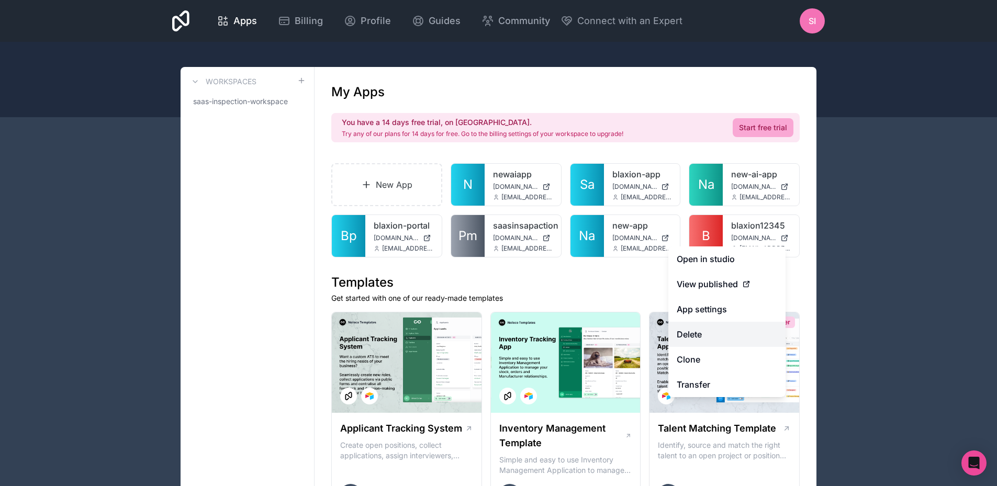
click at [695, 338] on button "Delete" at bounding box center [726, 334] width 117 height 25
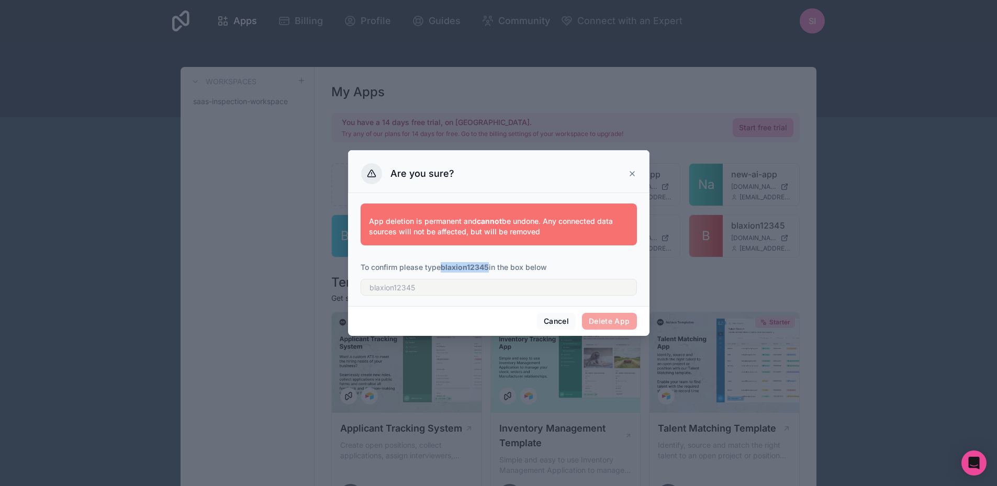
drag, startPoint x: 441, startPoint y: 270, endPoint x: 489, endPoint y: 270, distance: 48.2
click at [489, 270] on p "To confirm please type blaxion12345 in the box below" at bounding box center [499, 267] width 276 height 10
copy p "blaxion12345"
click at [478, 279] on div at bounding box center [499, 284] width 276 height 23
click at [499, 288] on input "text" at bounding box center [499, 287] width 276 height 17
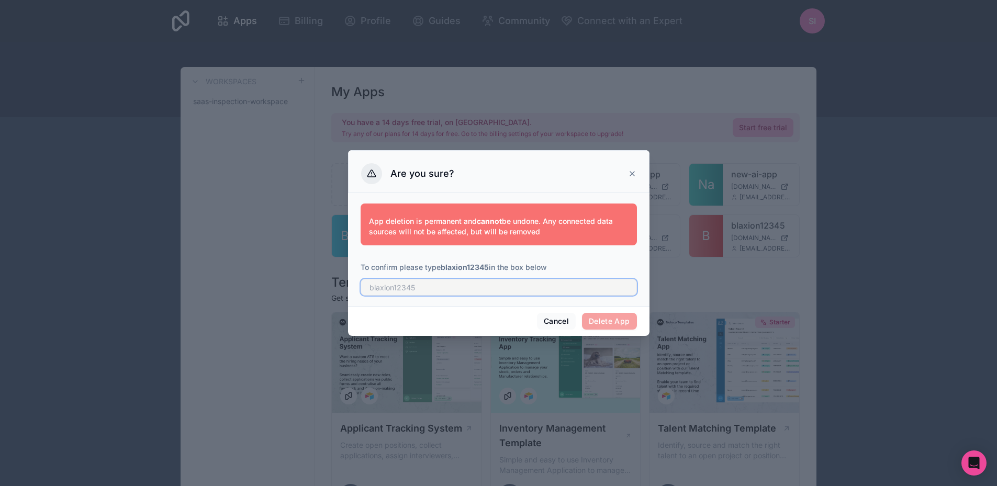
paste input "blaxion12345"
click at [608, 320] on span "Delete App" at bounding box center [609, 321] width 55 height 17
click at [474, 290] on input "blaxion12345" at bounding box center [499, 287] width 276 height 17
drag, startPoint x: 373, startPoint y: 288, endPoint x: 343, endPoint y: 293, distance: 30.6
click at [344, 293] on div "Are you sure? App deletion is permanent and cannot be undone. Any connected dat…" at bounding box center [498, 243] width 997 height 486
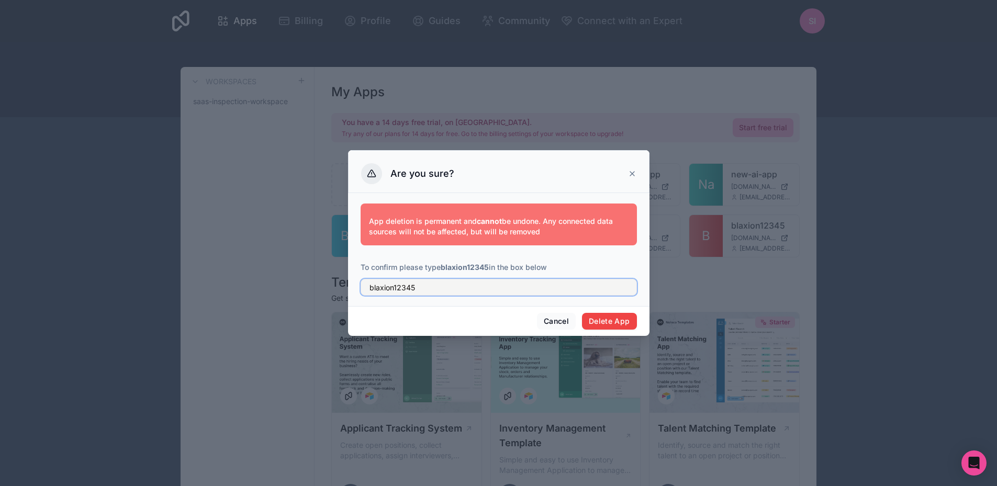
type input "blaxion12345"
click at [583, 318] on button "Delete App" at bounding box center [609, 321] width 55 height 17
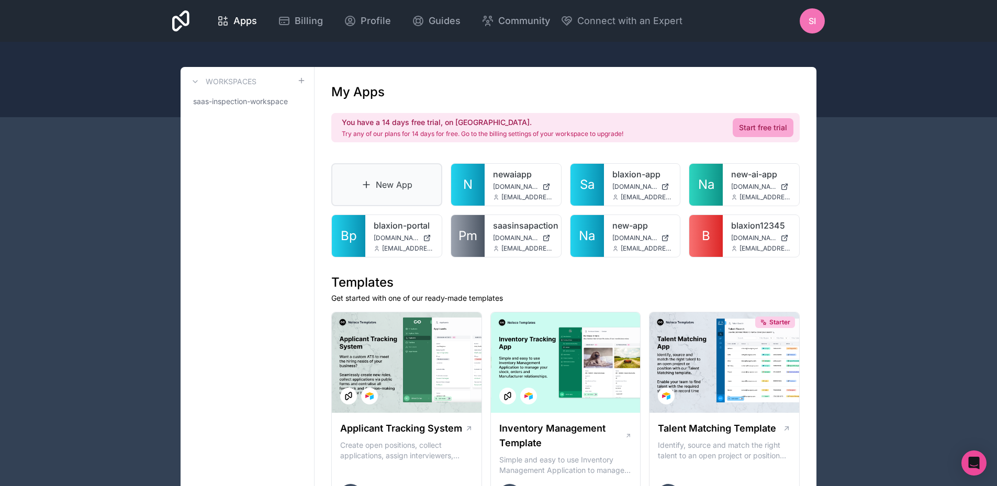
click at [384, 187] on link "New App" at bounding box center [386, 184] width 111 height 43
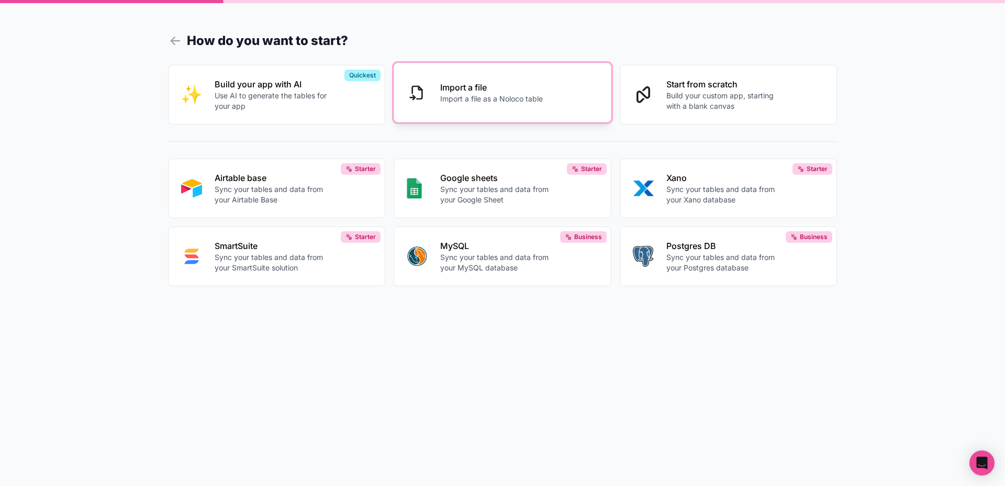
click at [472, 110] on button "Import a file Import a file as a Noloco table" at bounding box center [503, 93] width 218 height 60
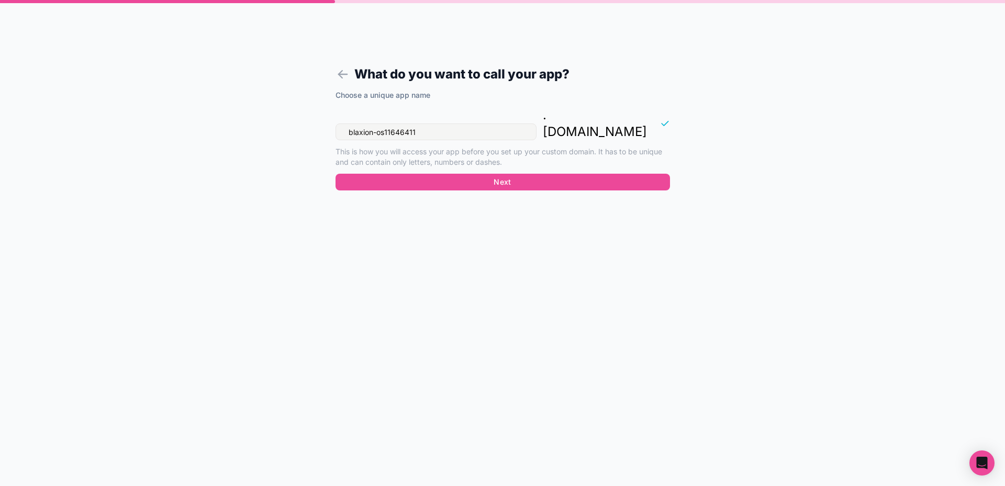
drag, startPoint x: 351, startPoint y: 115, endPoint x: 322, endPoint y: 120, distance: 29.2
click at [322, 120] on form "What do you want to call your app? Choose a unique app name blaxion-os11646411 …" at bounding box center [502, 255] width 401 height 461
type input "klaxion-os11646411"
click at [517, 174] on button "Next" at bounding box center [503, 182] width 334 height 17
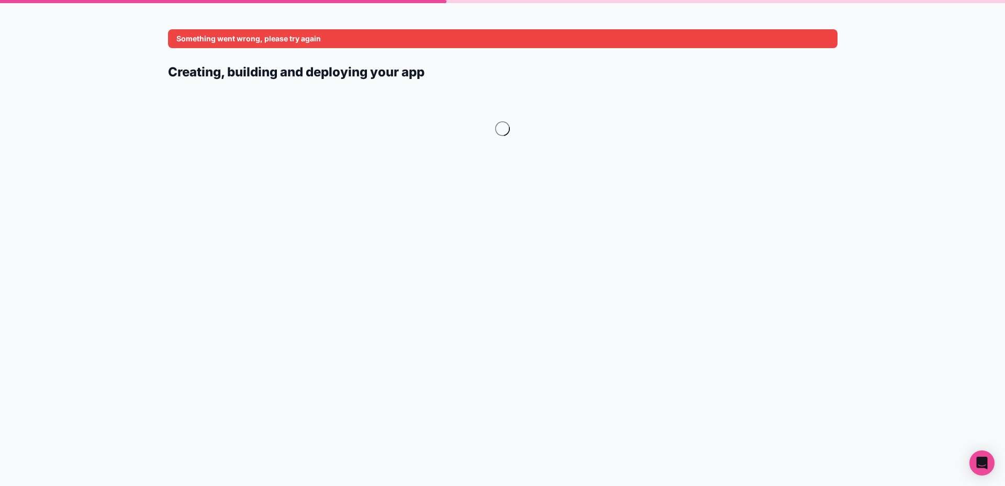
click at [470, 182] on div at bounding box center [502, 135] width 669 height 94
click at [470, 184] on form "Something went wrong, please try again Creating, building and deploying your app" at bounding box center [502, 255] width 669 height 461
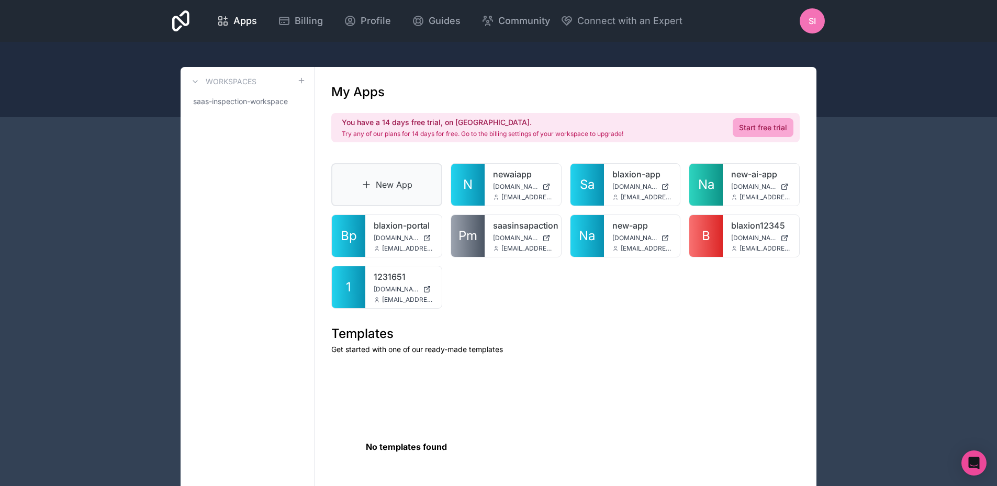
click at [337, 184] on link "New App" at bounding box center [386, 184] width 111 height 43
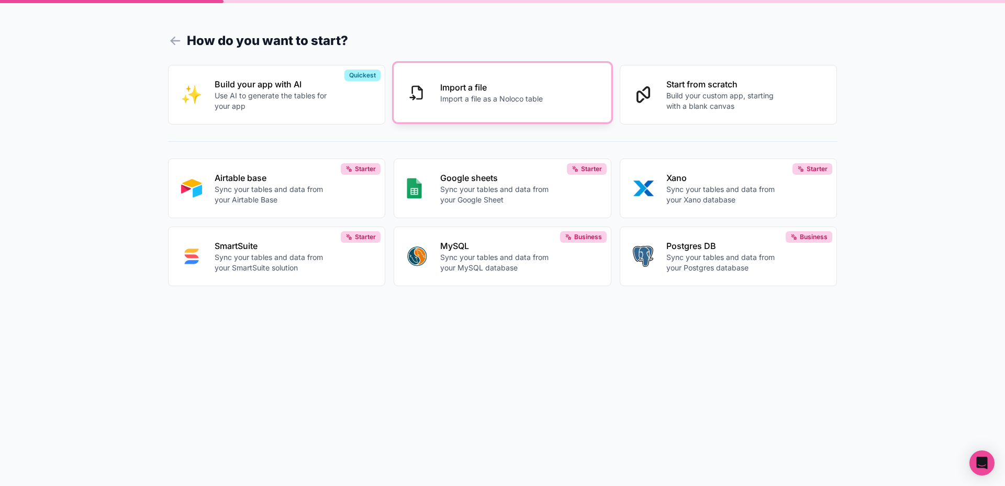
click at [484, 90] on p "Import a file" at bounding box center [491, 87] width 103 height 13
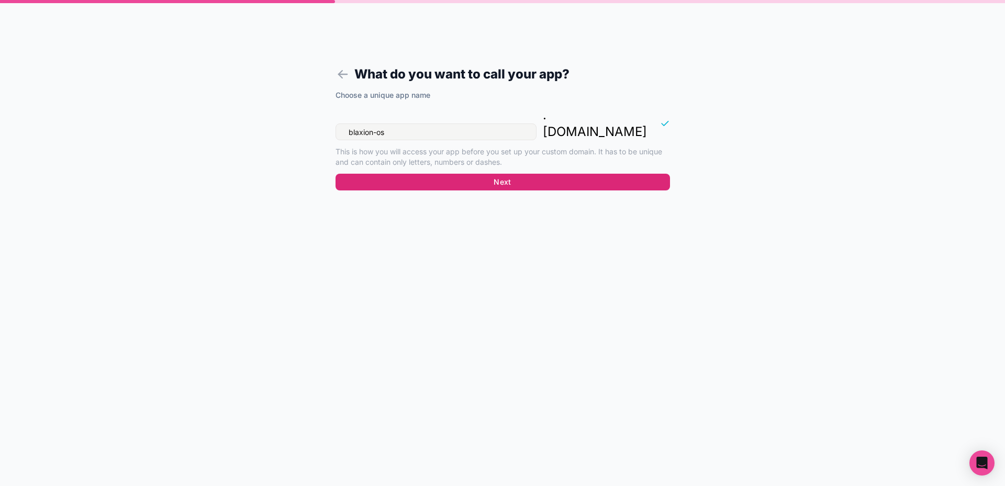
click at [447, 174] on button "Next" at bounding box center [503, 182] width 334 height 17
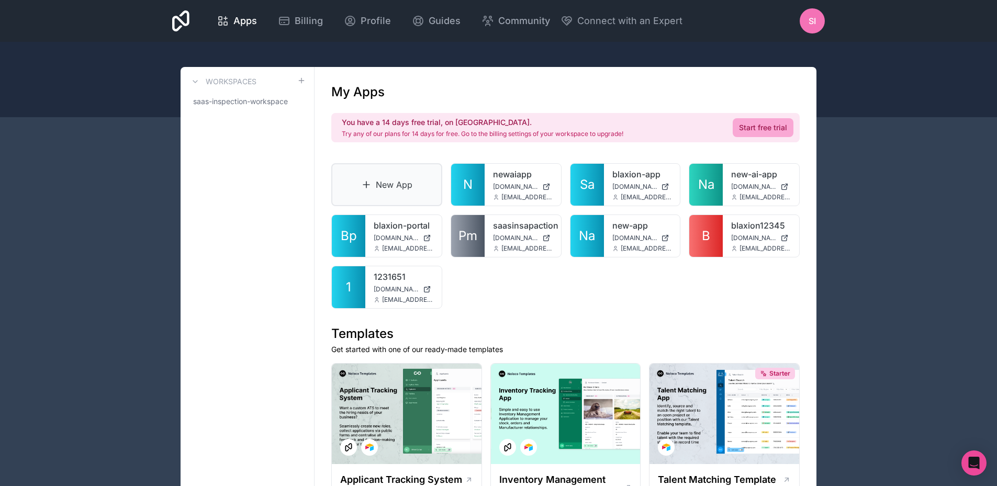
click at [384, 184] on link "New App" at bounding box center [386, 184] width 111 height 43
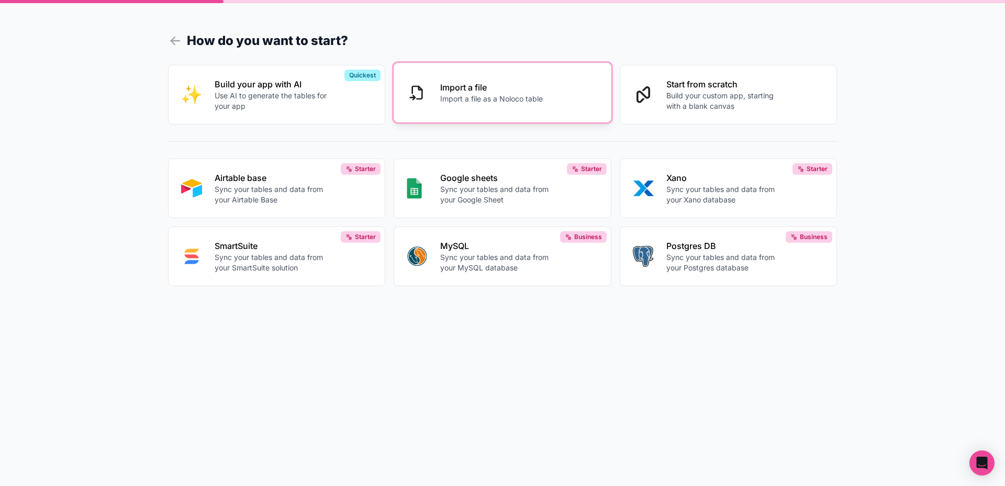
click at [452, 91] on p "Import a file" at bounding box center [491, 87] width 103 height 13
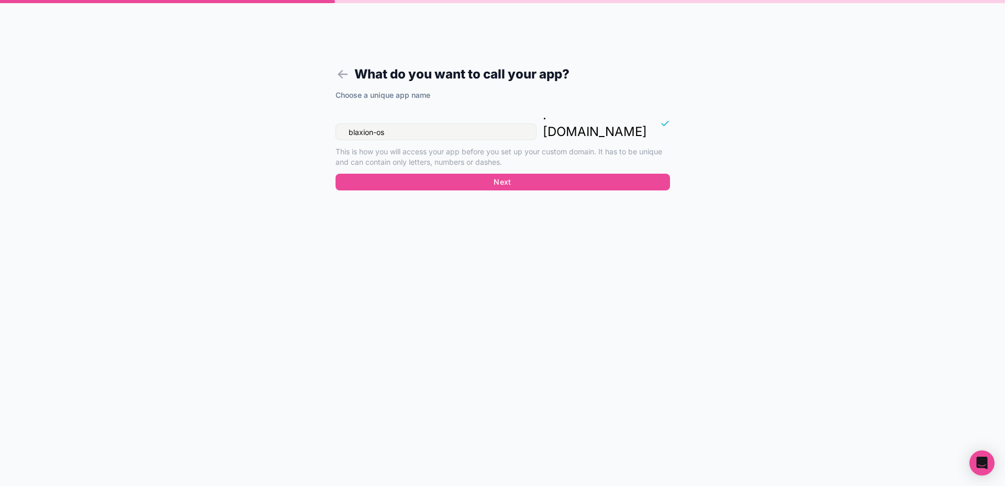
drag, startPoint x: 407, startPoint y: 118, endPoint x: 358, endPoint y: 119, distance: 49.7
click at [358, 124] on input "blaxion-os" at bounding box center [436, 132] width 201 height 17
type input "bla12345"
click at [574, 174] on button "Next" at bounding box center [503, 182] width 334 height 17
